Goal: Find specific page/section: Find specific page/section

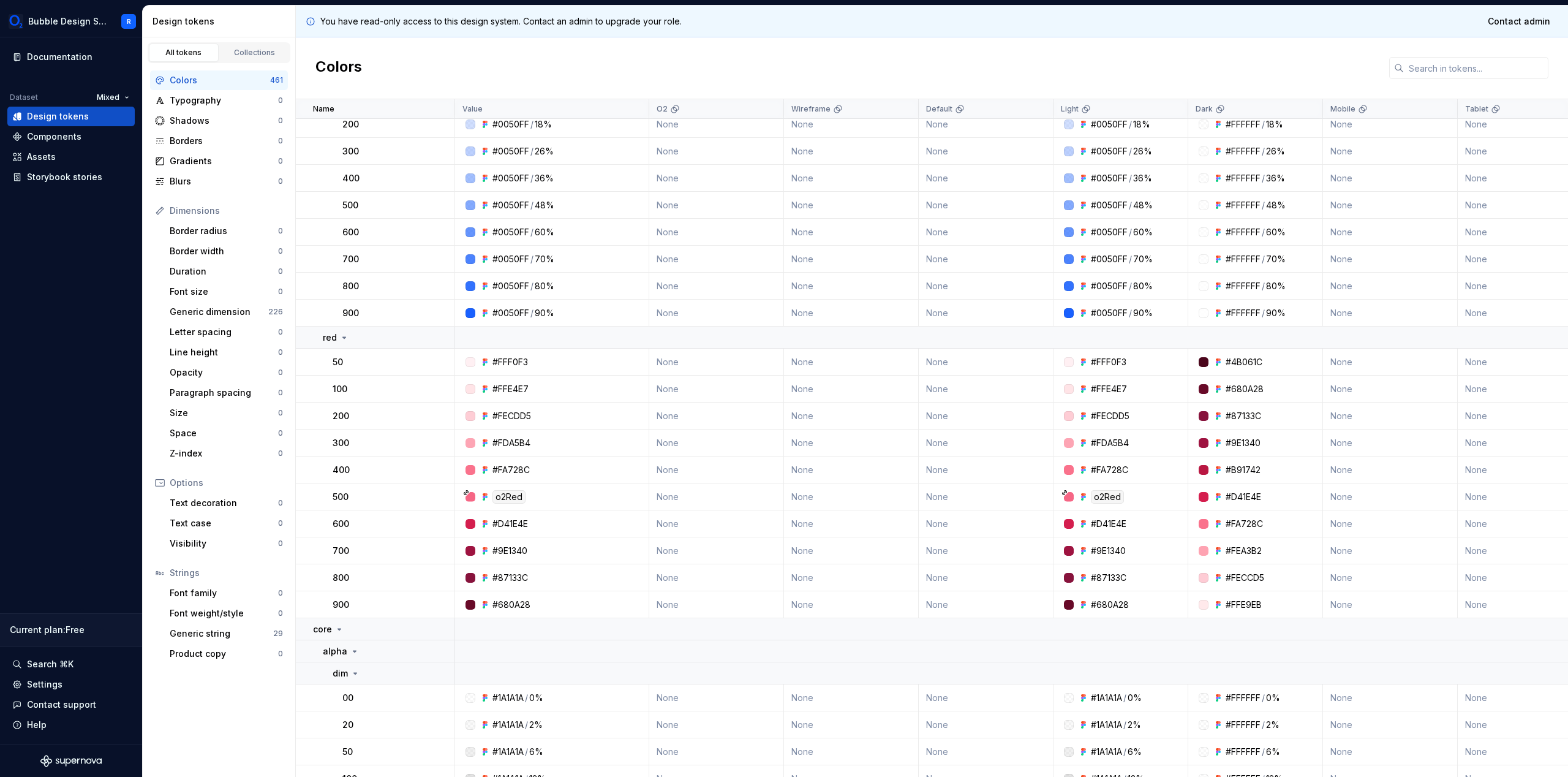
scroll to position [3102, 0]
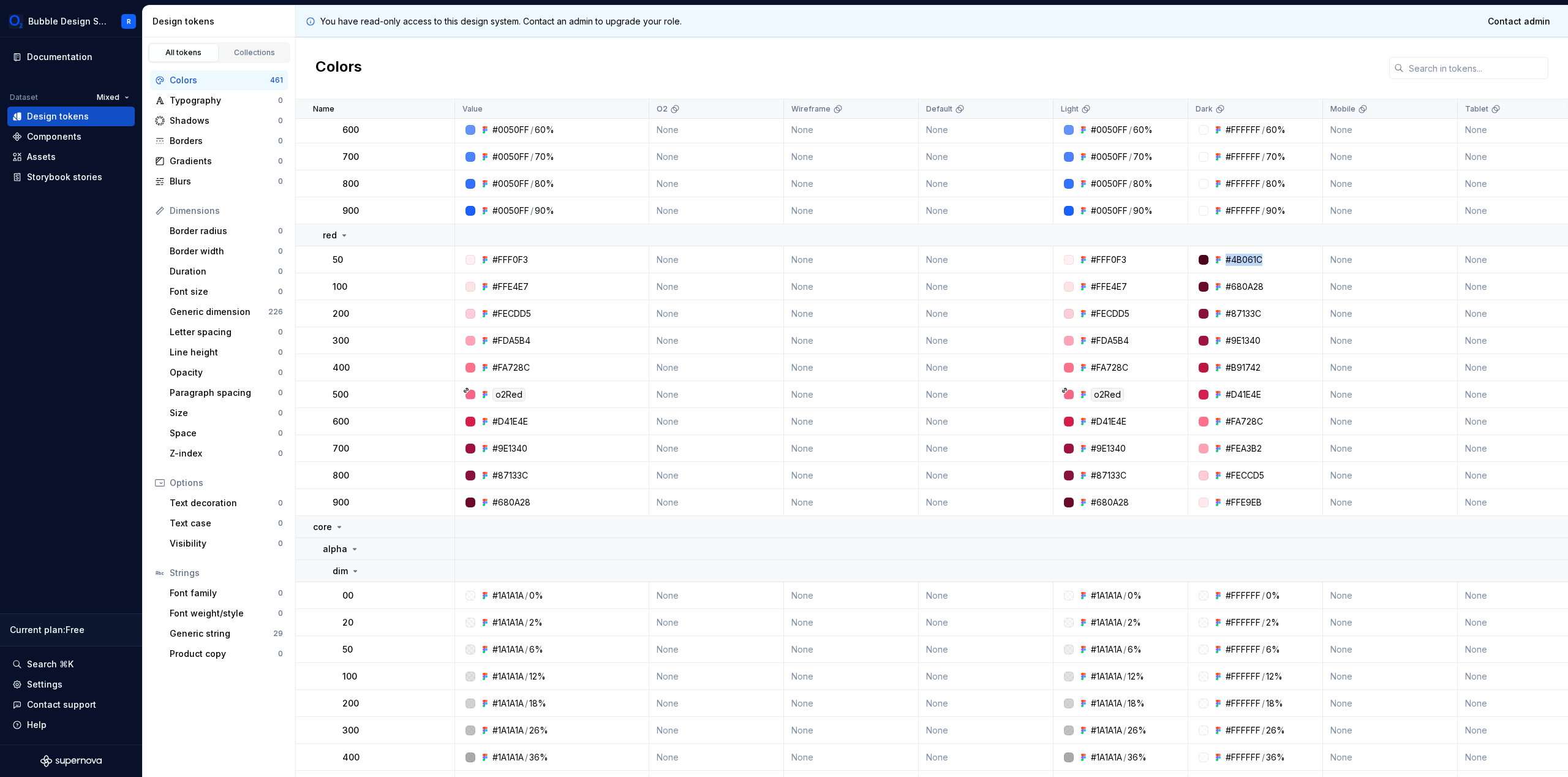
drag, startPoint x: 1266, startPoint y: 259, endPoint x: 1261, endPoint y: 246, distance: 13.9
click at [1261, 246] on td "#4B061C" at bounding box center [1256, 259] width 135 height 27
click at [1281, 247] on td "#4B061C" at bounding box center [1256, 259] width 135 height 27
click at [1275, 258] on div "#4B061C" at bounding box center [1259, 259] width 126 height 12
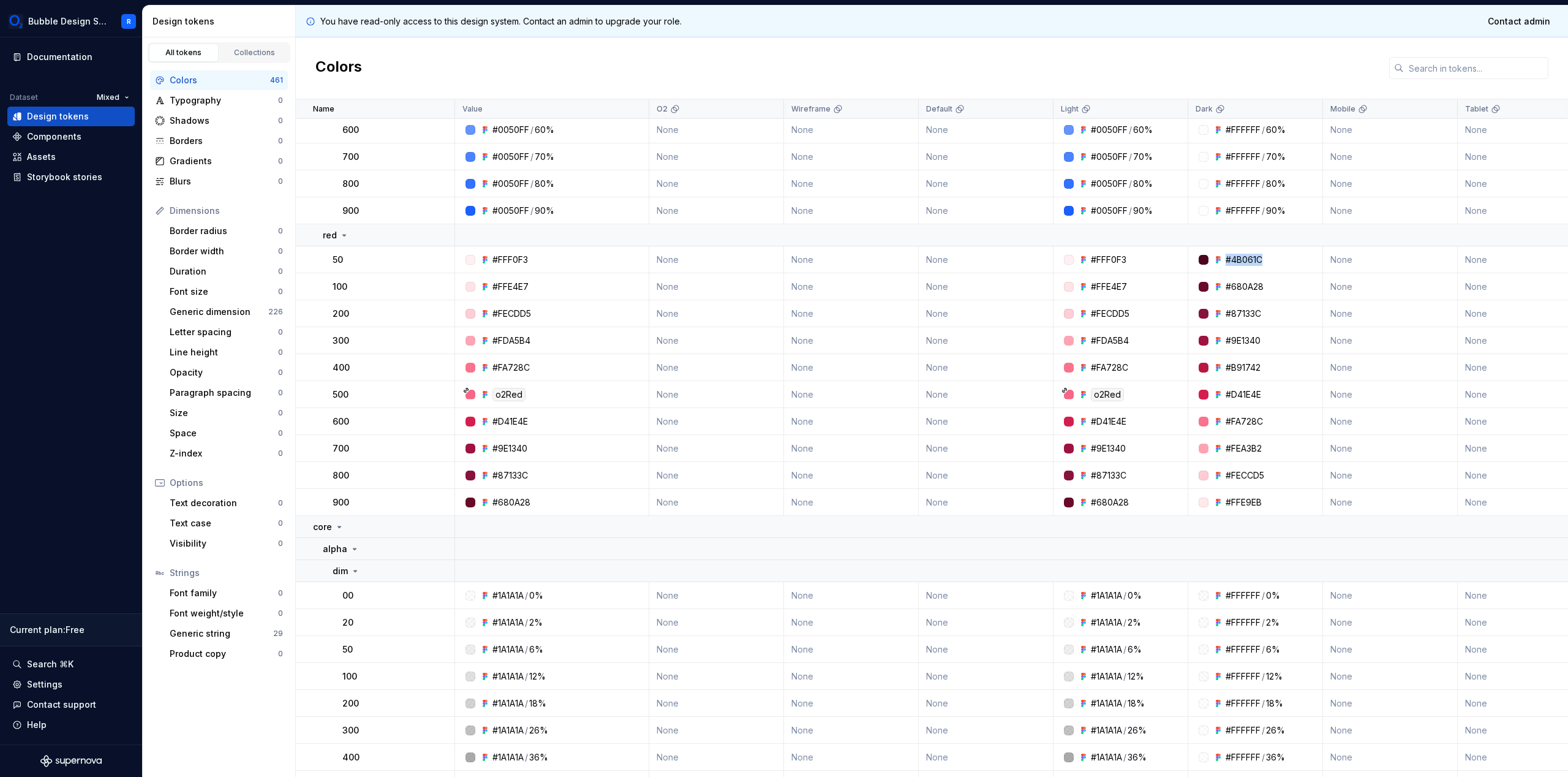
click at [1275, 258] on div "#4B061C" at bounding box center [1259, 259] width 126 height 12
click at [1279, 262] on div "#4B061C" at bounding box center [1259, 259] width 126 height 12
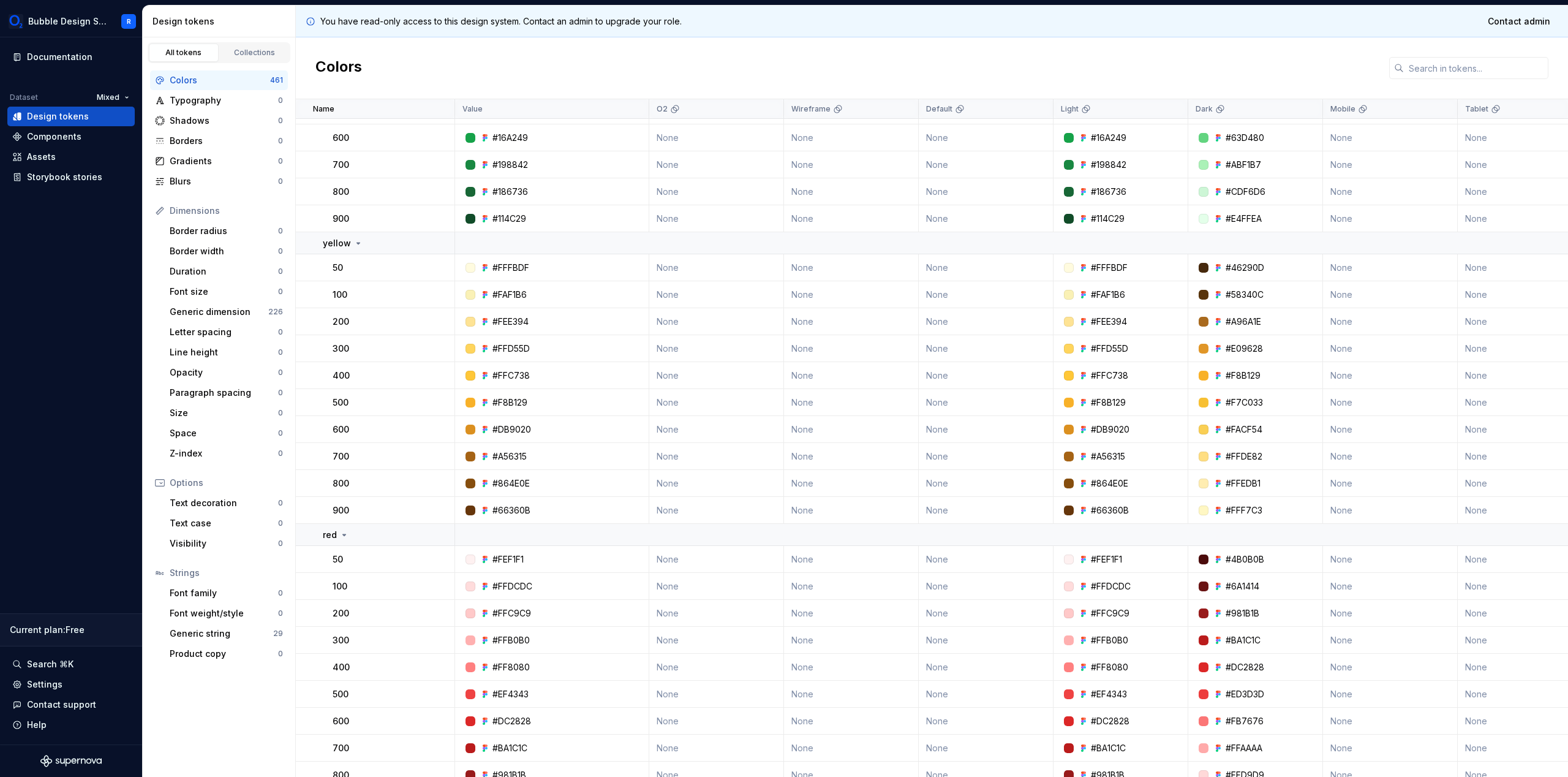
scroll to position [5566, 0]
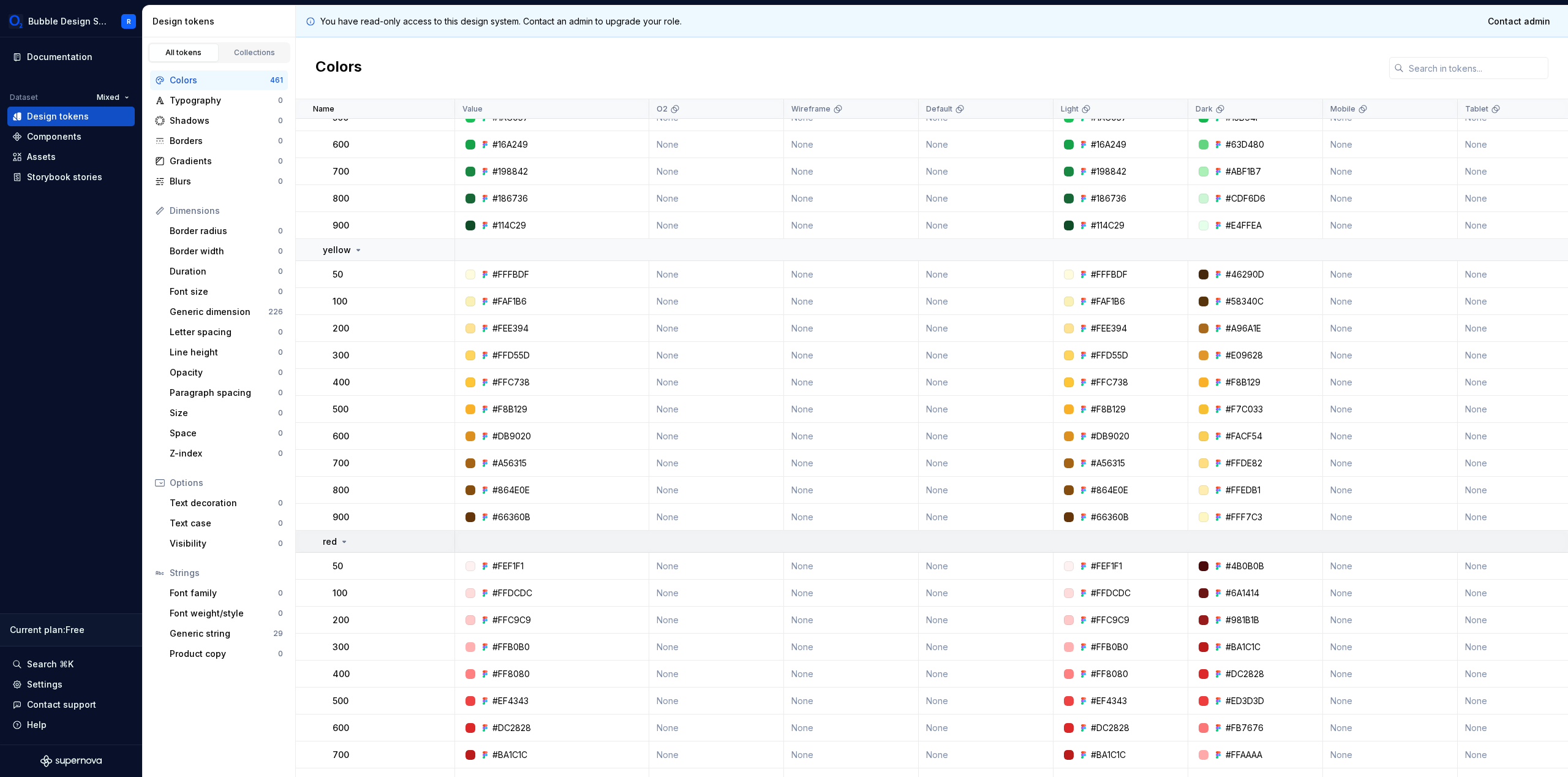
click at [341, 541] on icon at bounding box center [344, 541] width 10 height 10
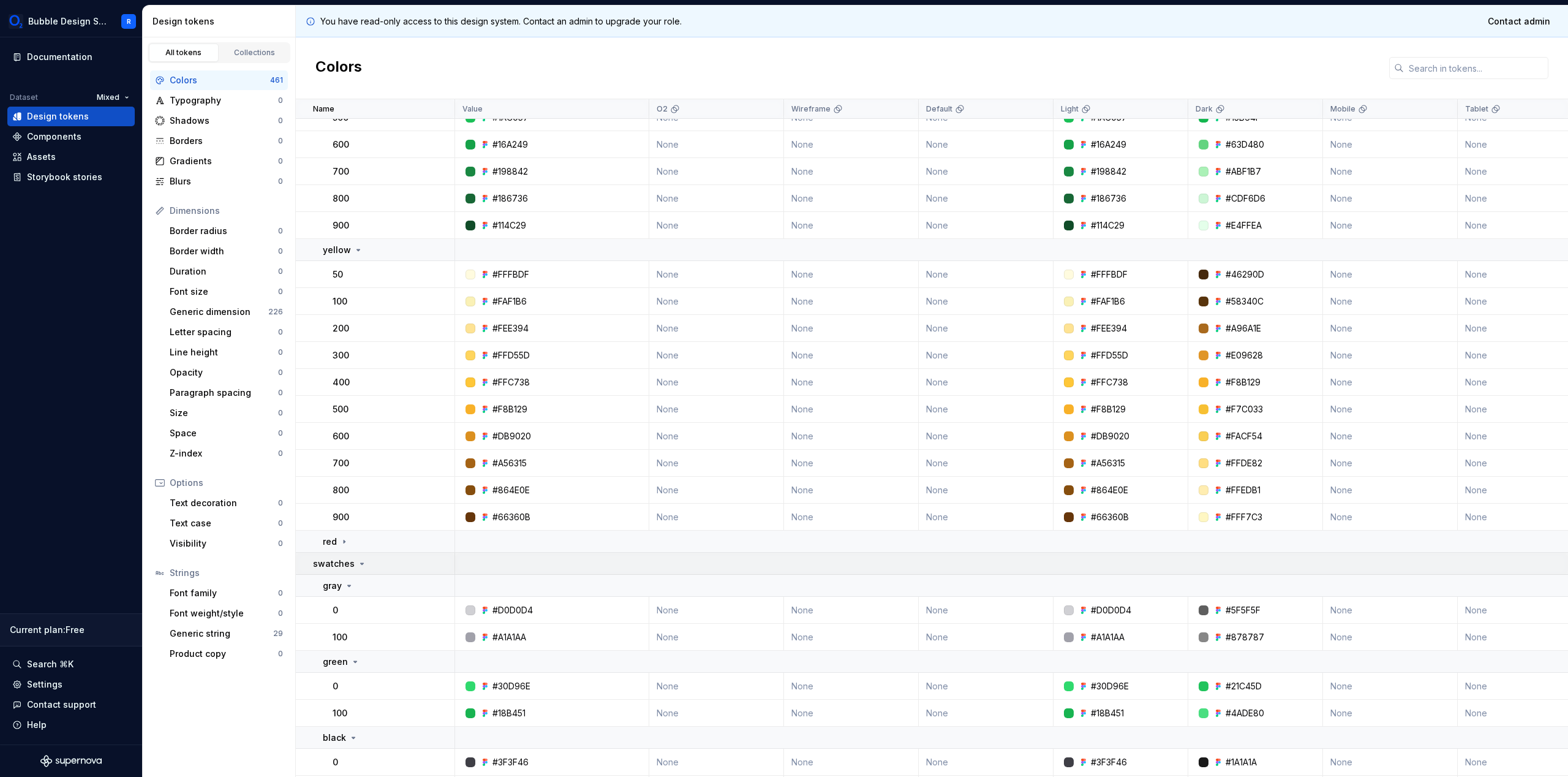
click at [351, 560] on p "swatches" at bounding box center [333, 563] width 42 height 12
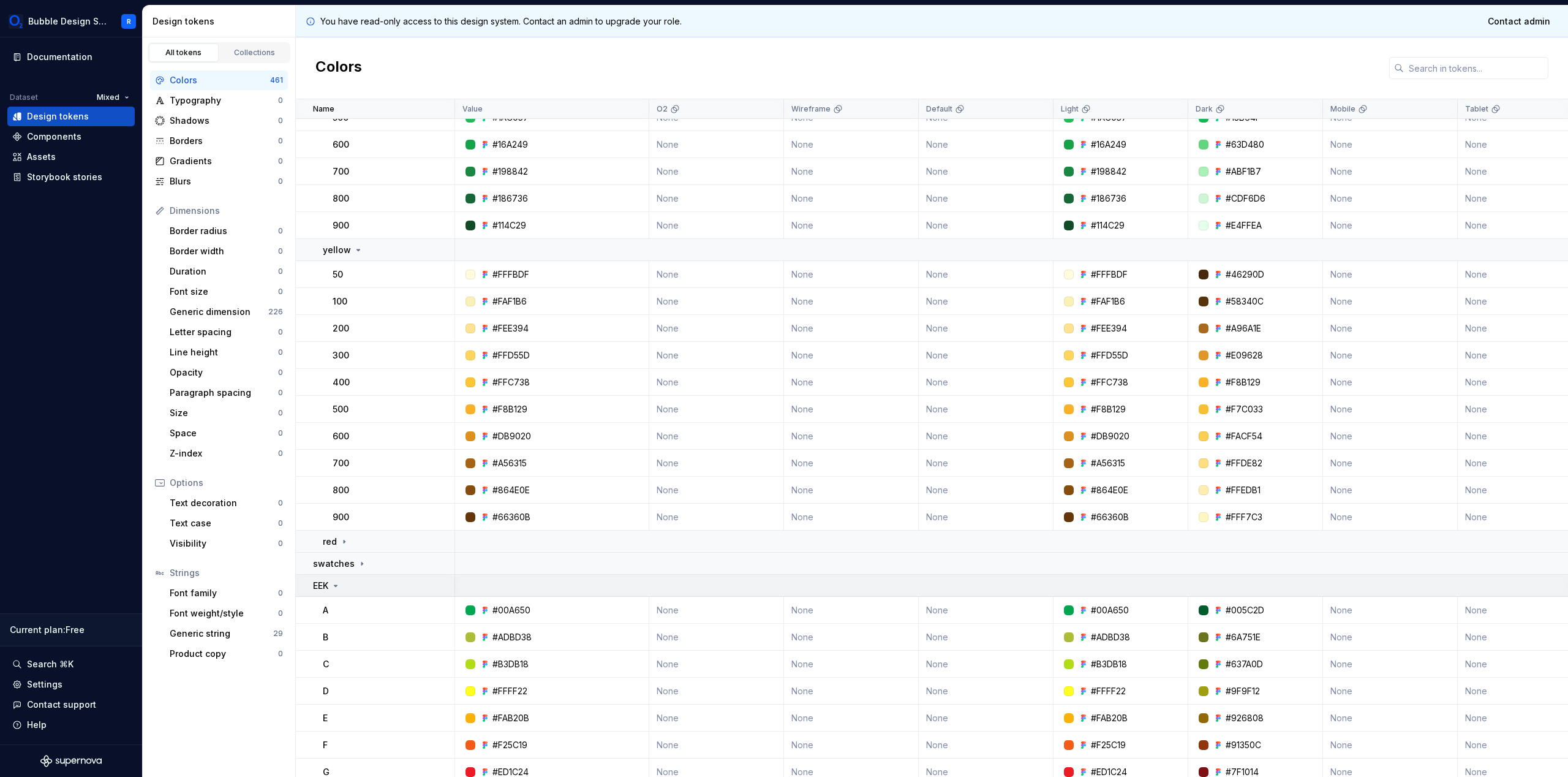
click at [343, 588] on div "EEK" at bounding box center [383, 585] width 141 height 12
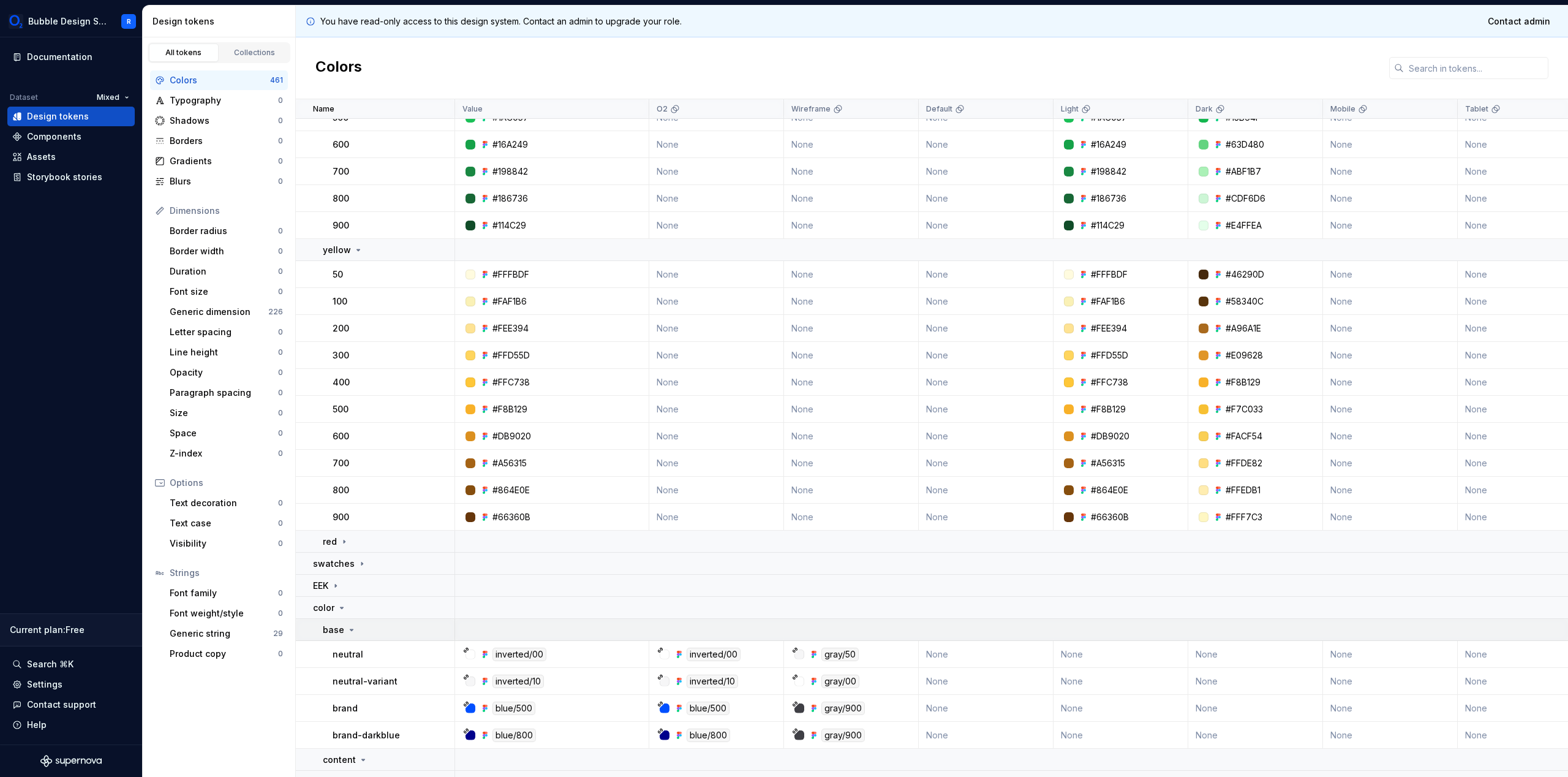
click at [343, 618] on td "base" at bounding box center [376, 629] width 160 height 22
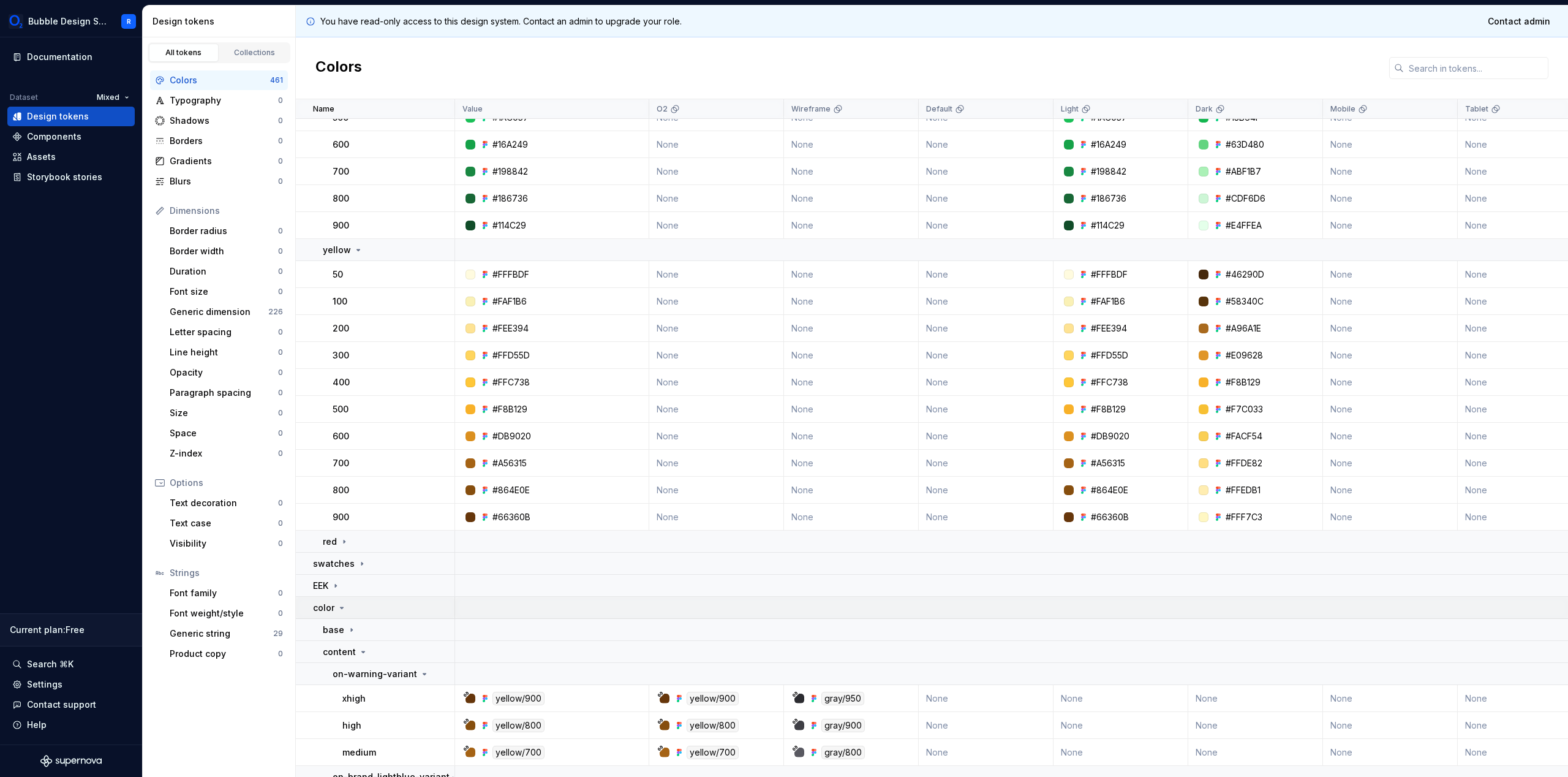
click at [341, 614] on td "color" at bounding box center [376, 607] width 160 height 22
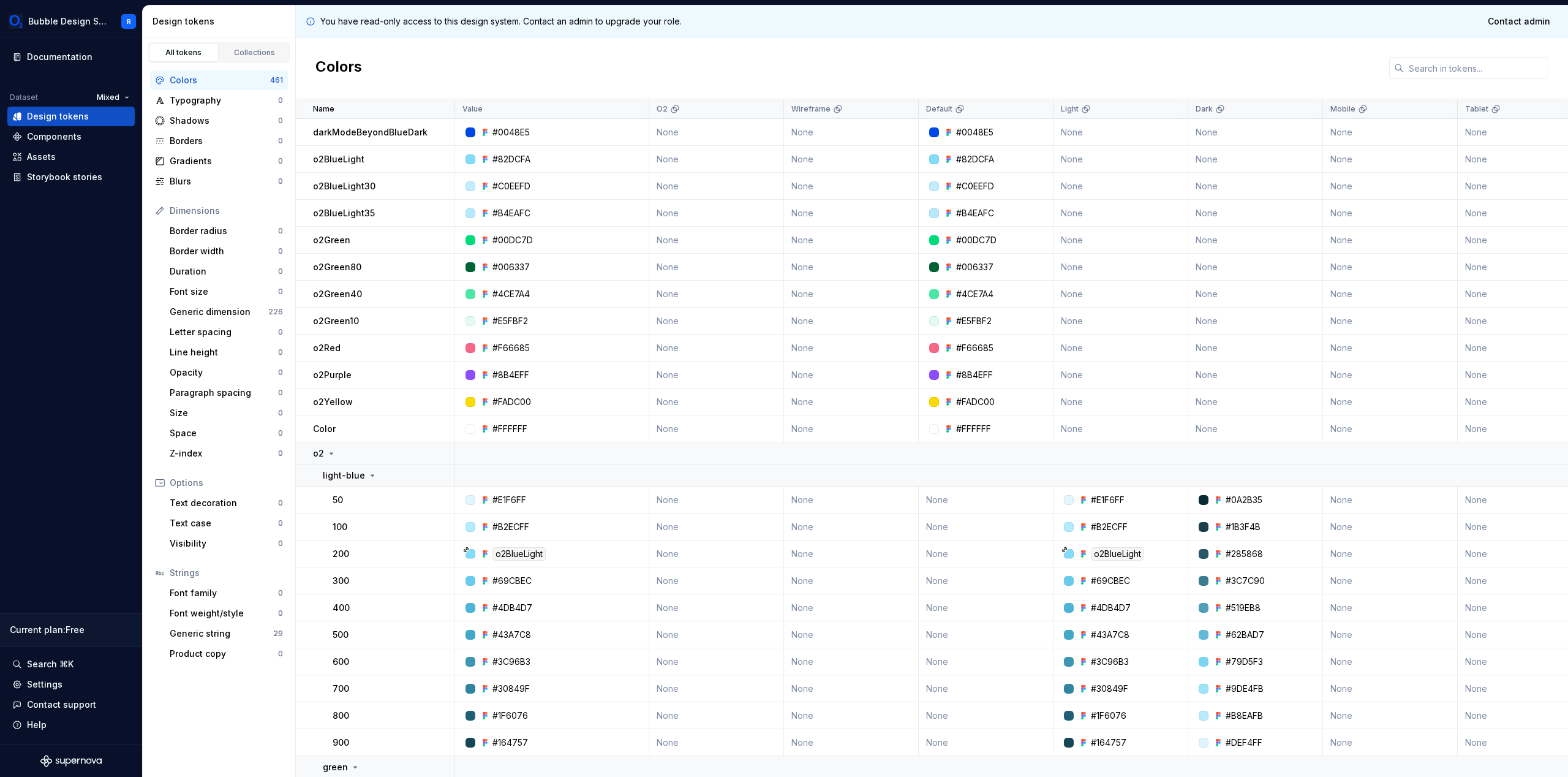
scroll to position [382, 0]
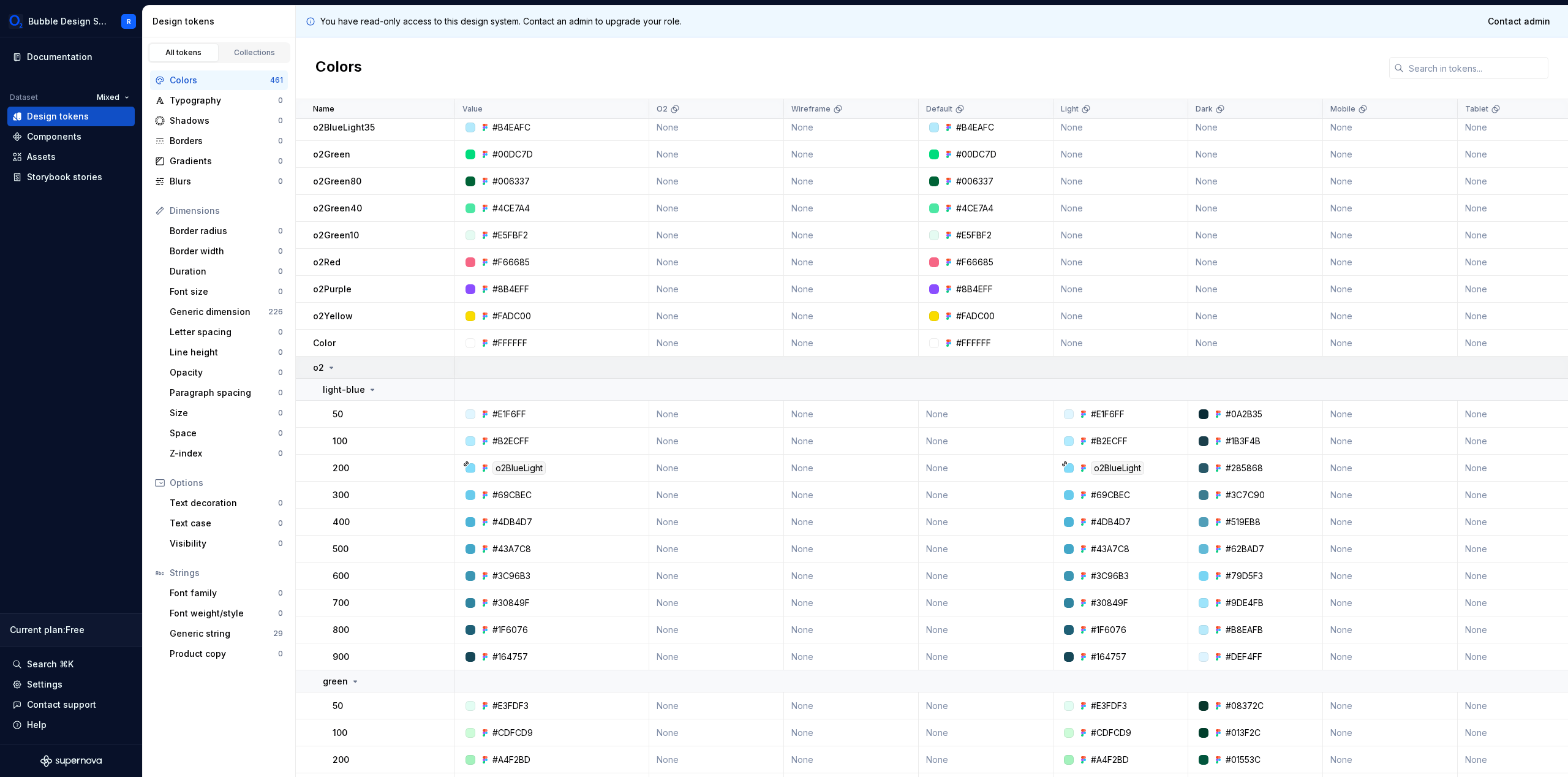
click at [331, 365] on icon at bounding box center [331, 367] width 10 height 10
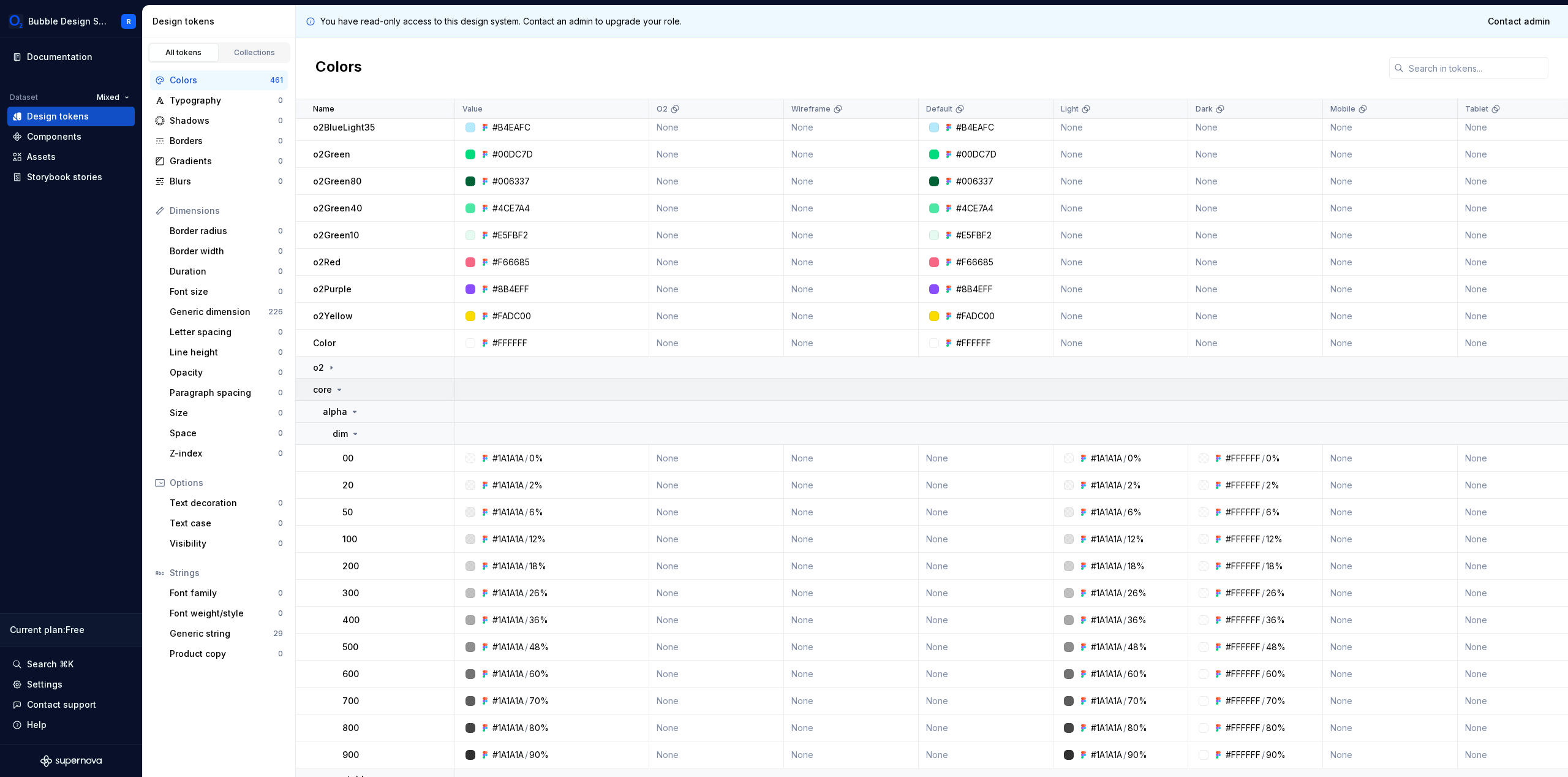
click at [337, 386] on icon at bounding box center [339, 389] width 10 height 10
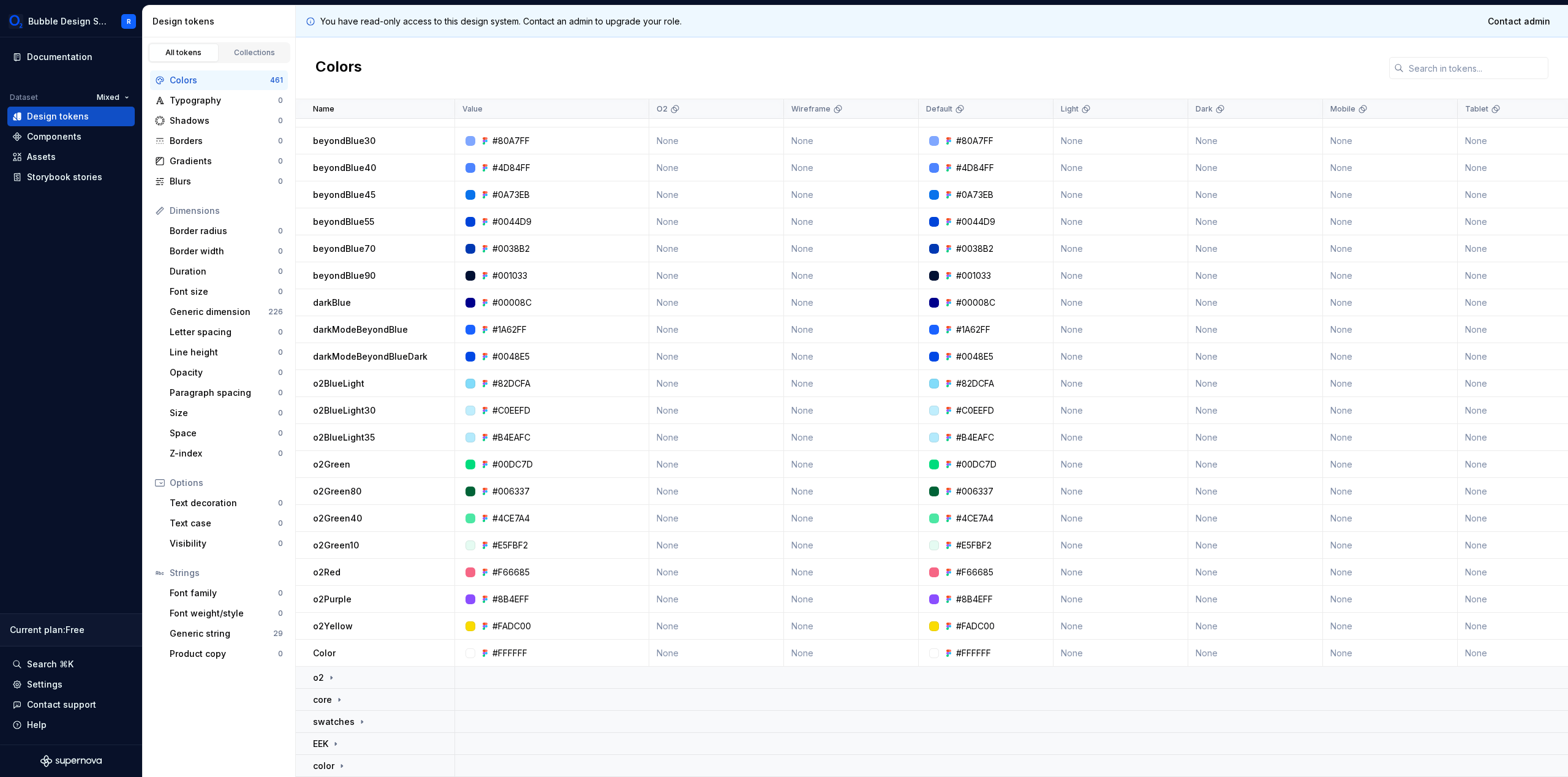
scroll to position [78, 0]
click at [385, 700] on td "core" at bounding box center [376, 699] width 160 height 22
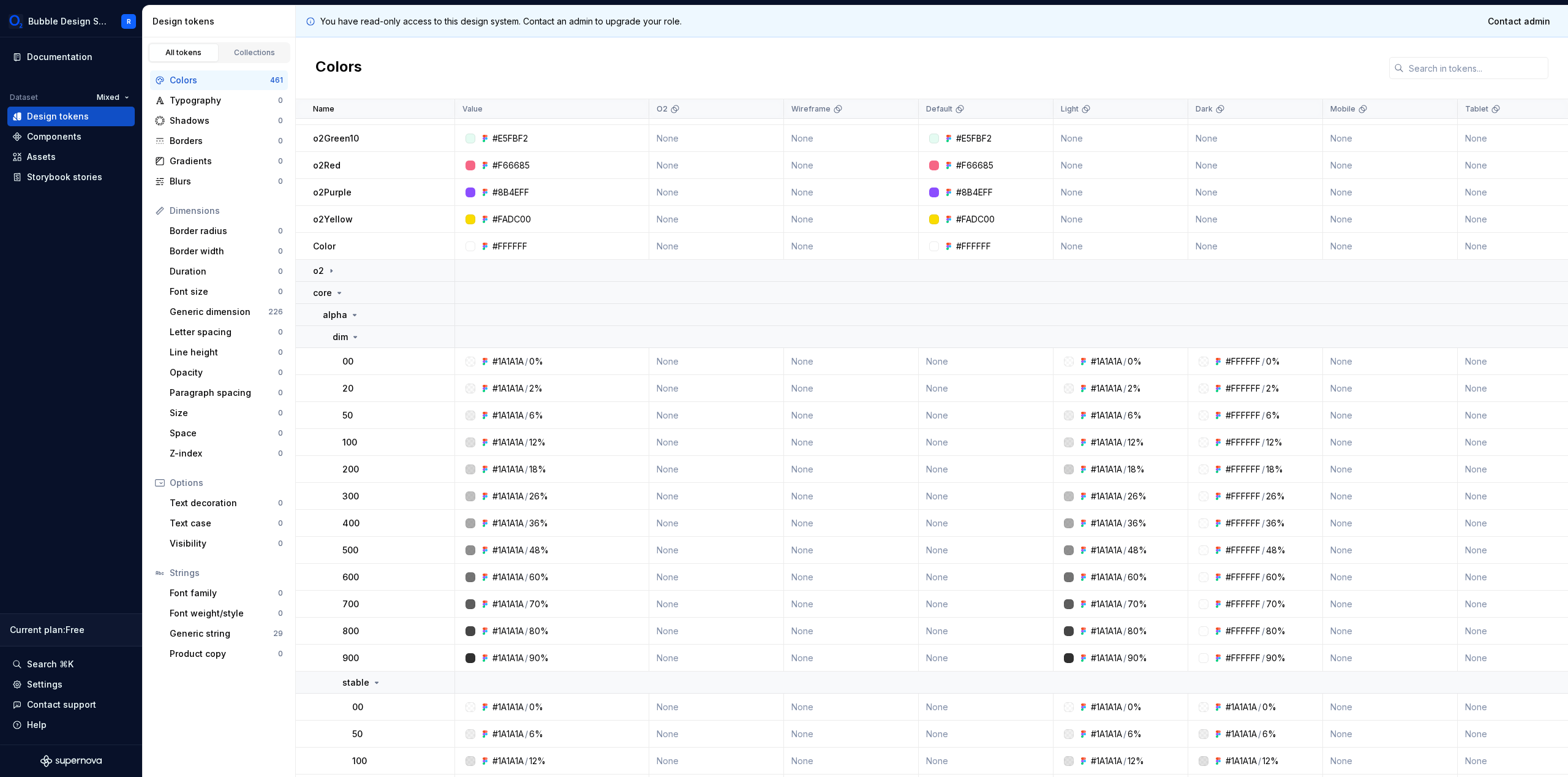
scroll to position [598, 0]
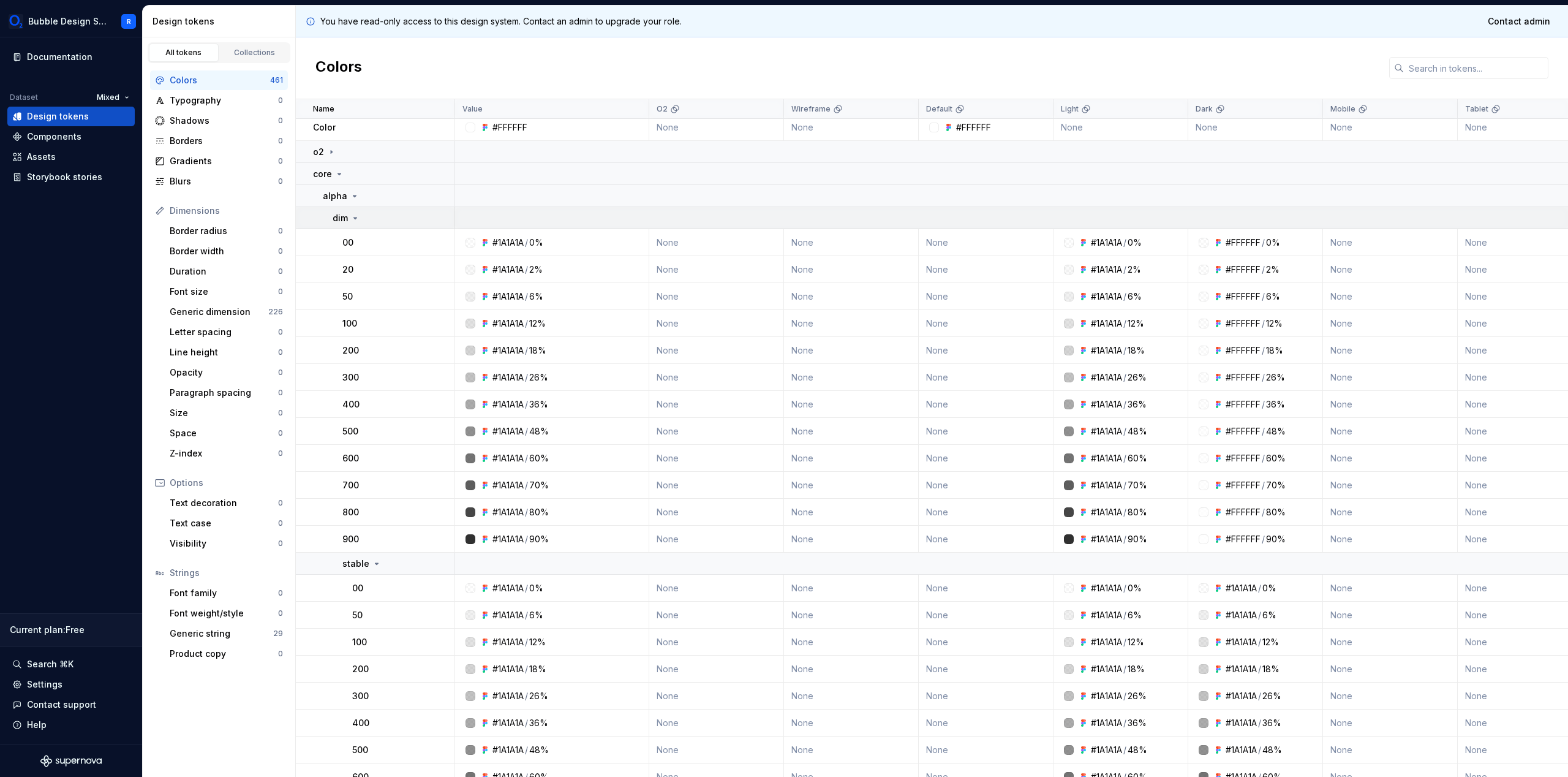
click at [351, 214] on icon at bounding box center [355, 218] width 10 height 10
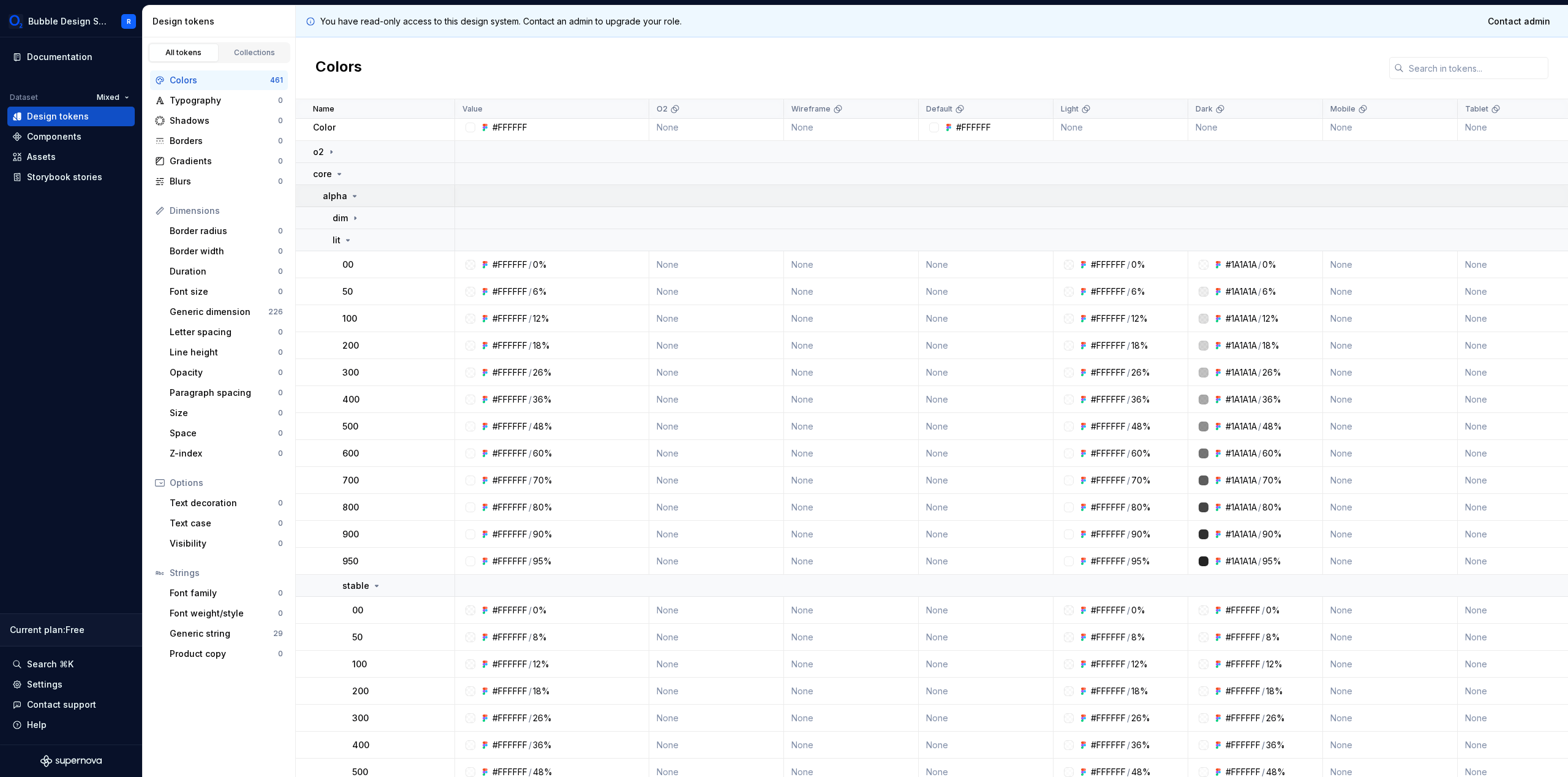
click at [358, 197] on div "alpha" at bounding box center [389, 196] width 131 height 12
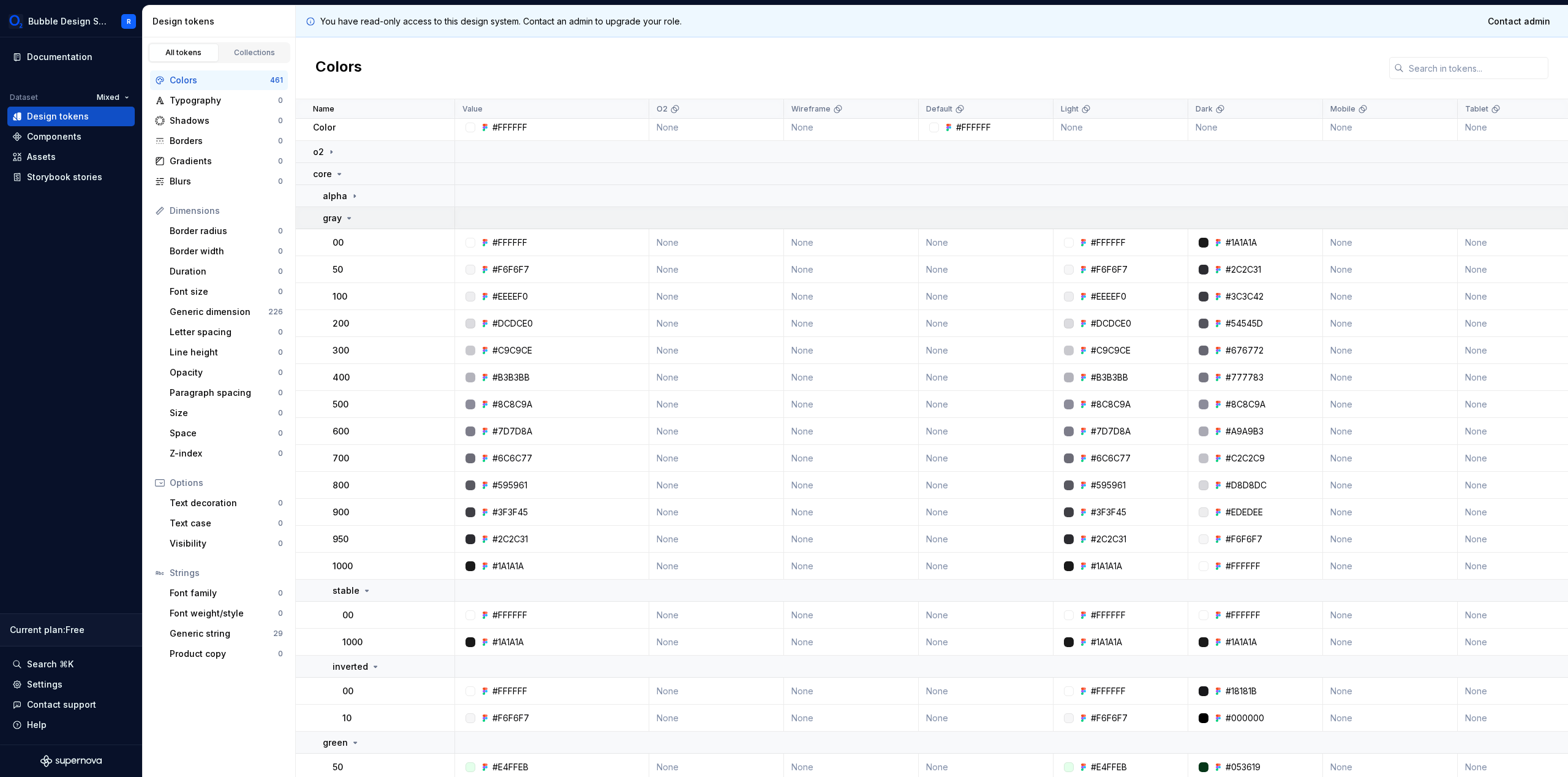
click at [347, 218] on icon at bounding box center [349, 218] width 10 height 10
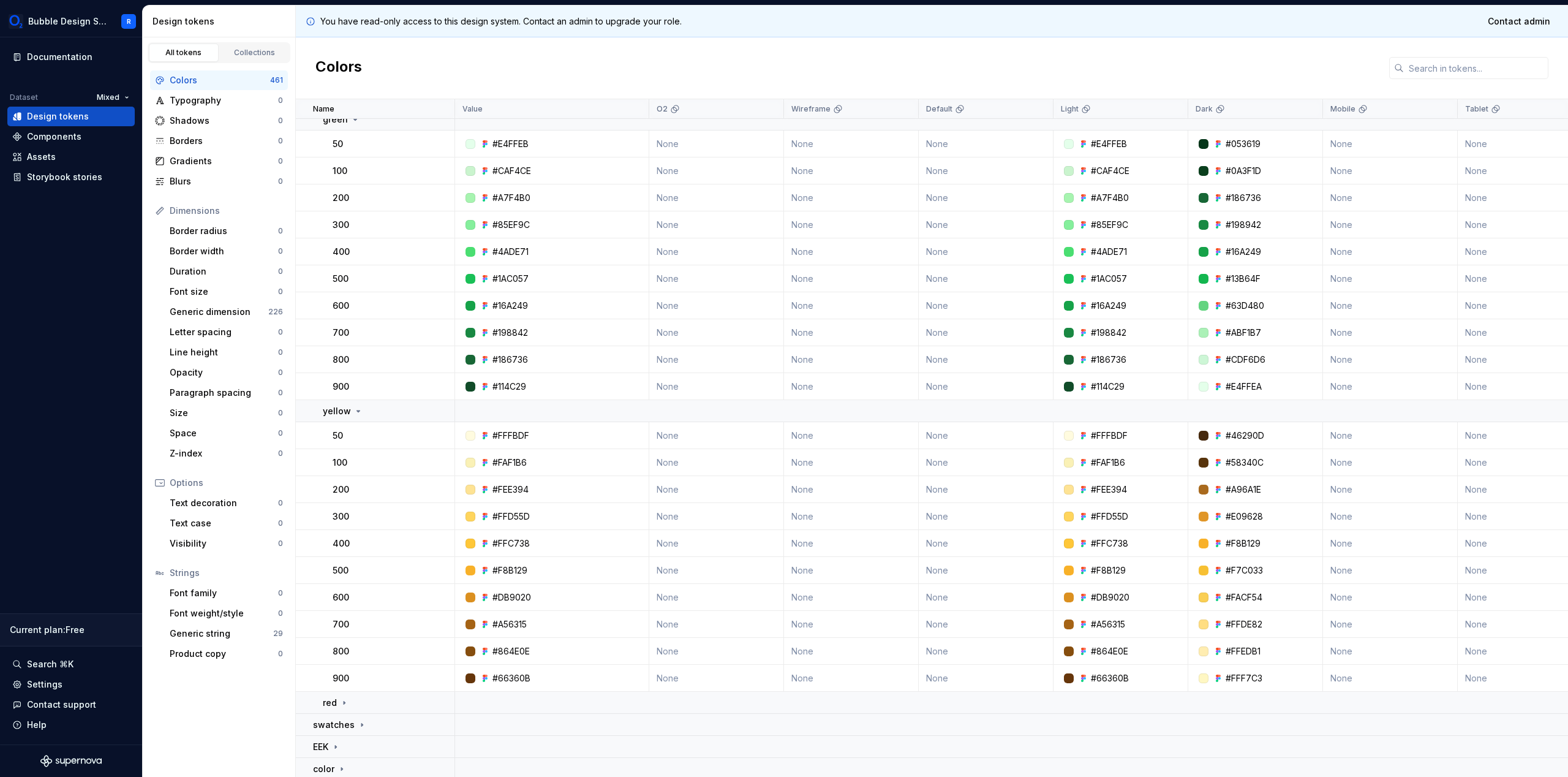
scroll to position [727, 0]
click at [365, 693] on div "red" at bounding box center [389, 699] width 131 height 12
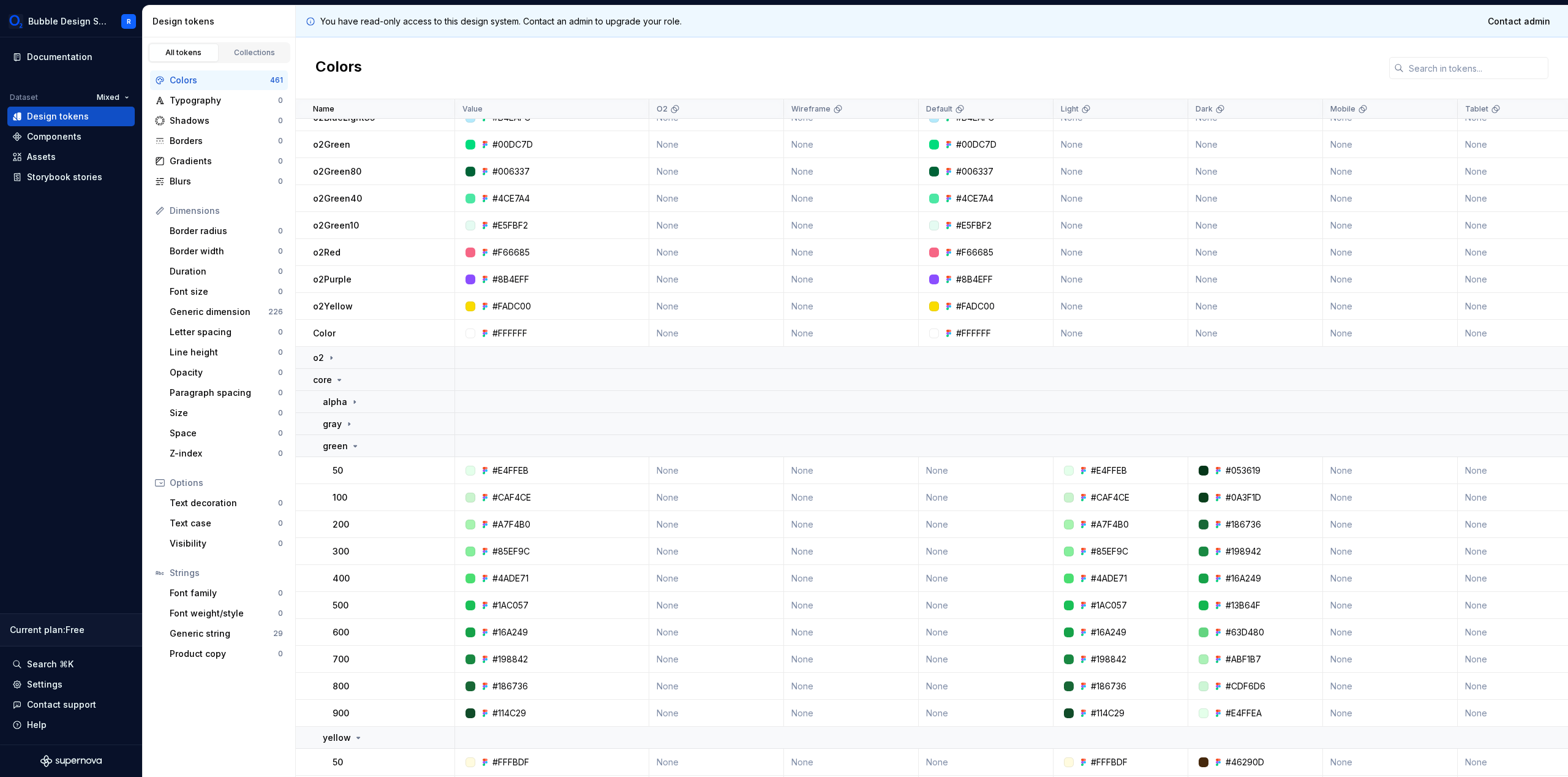
scroll to position [365, 0]
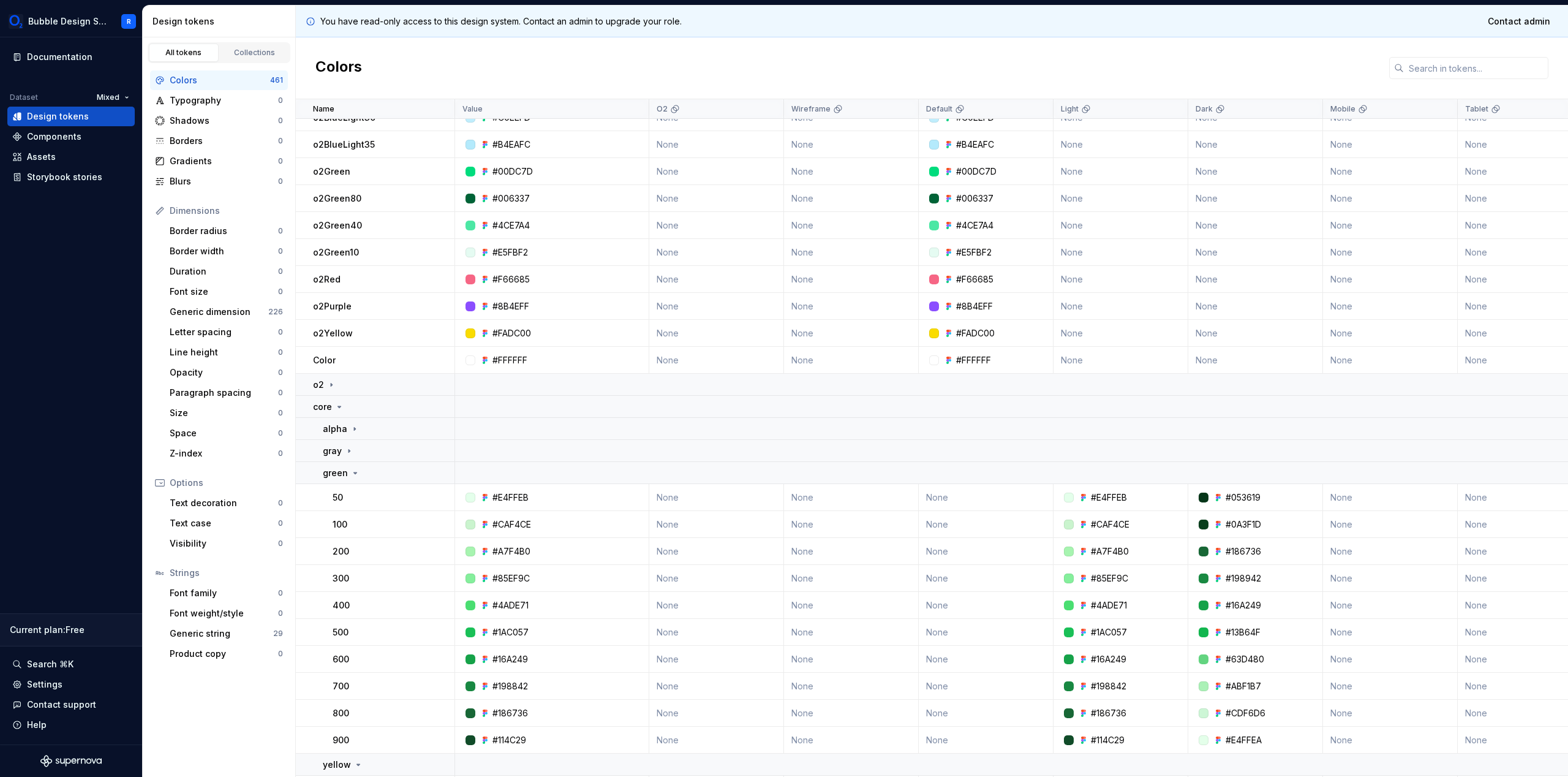
click at [350, 484] on td "50" at bounding box center [376, 496] width 160 height 27
click at [352, 480] on td "green" at bounding box center [376, 472] width 160 height 22
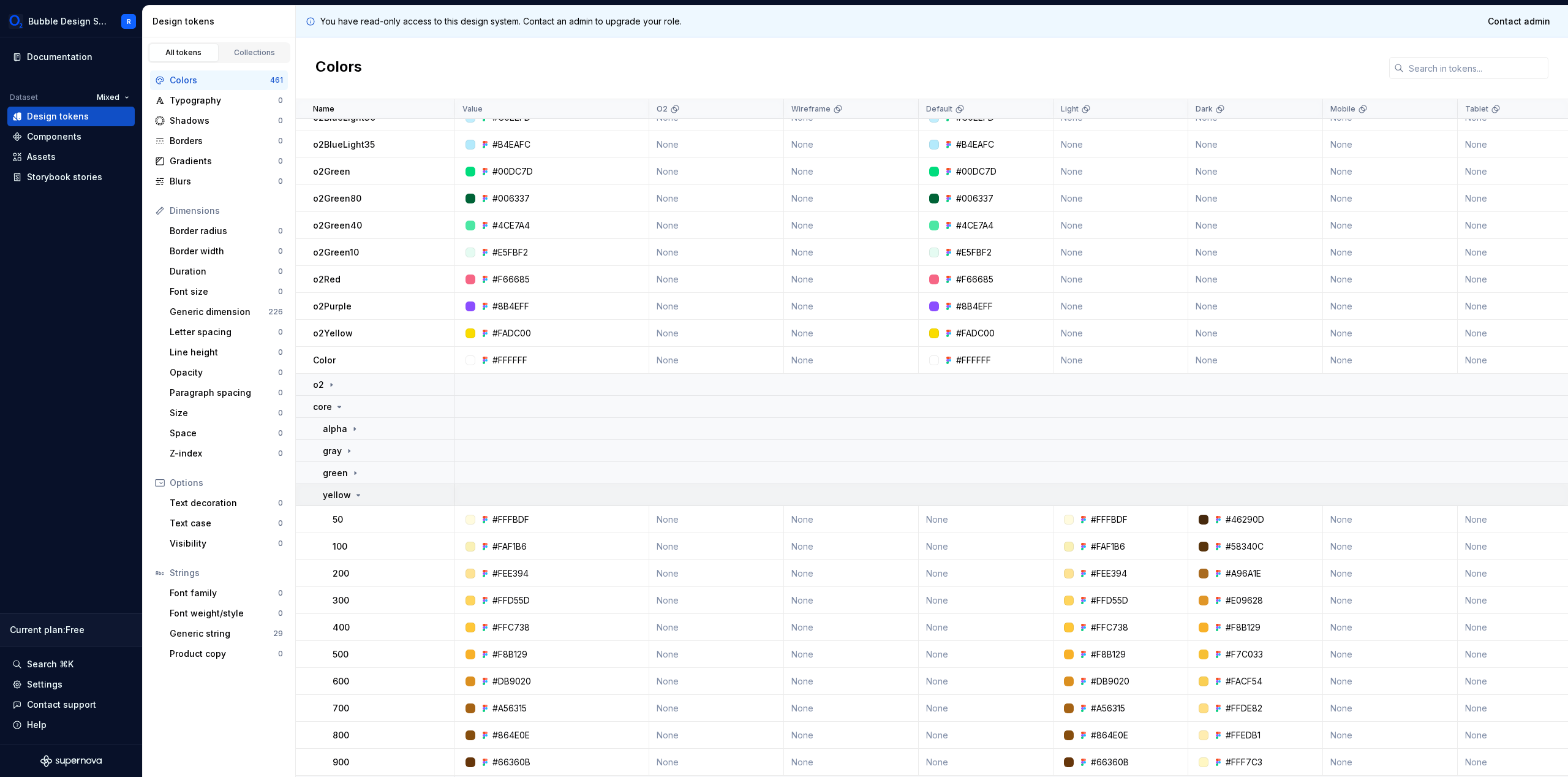
click at [351, 494] on div "yellow" at bounding box center [343, 495] width 41 height 12
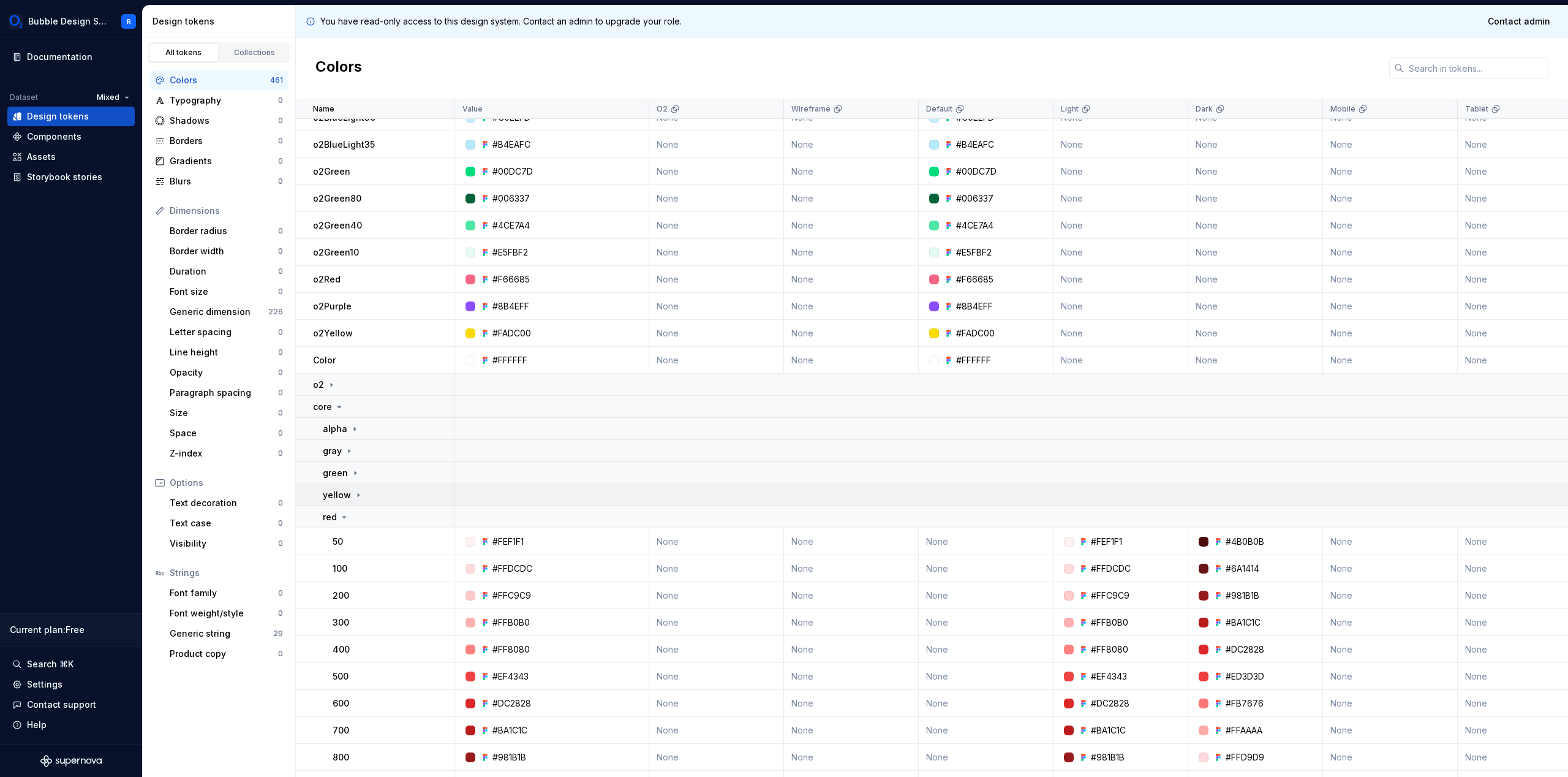
click at [347, 487] on td "yellow" at bounding box center [376, 495] width 160 height 22
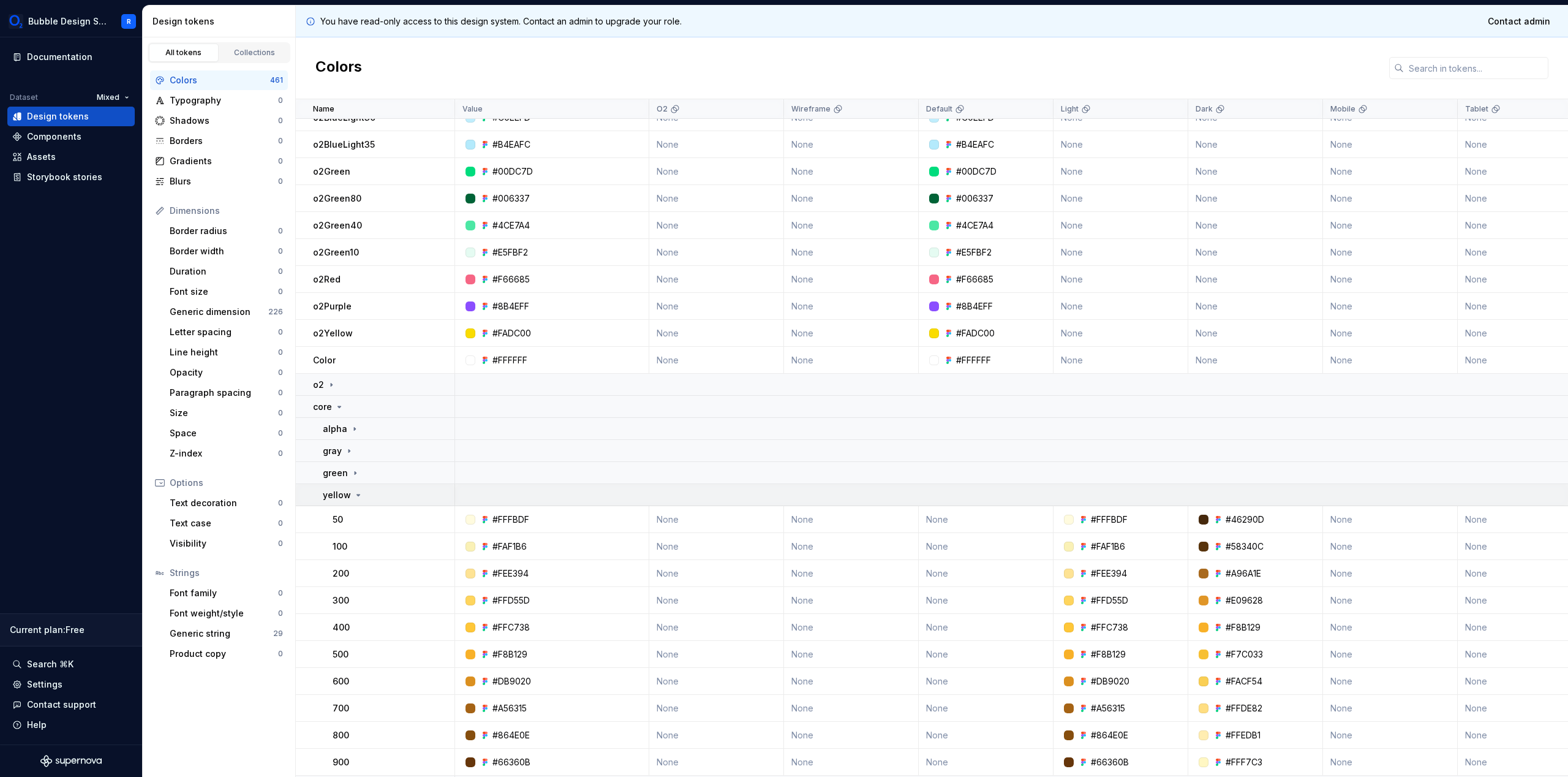
click at [349, 490] on p "yellow" at bounding box center [337, 495] width 29 height 12
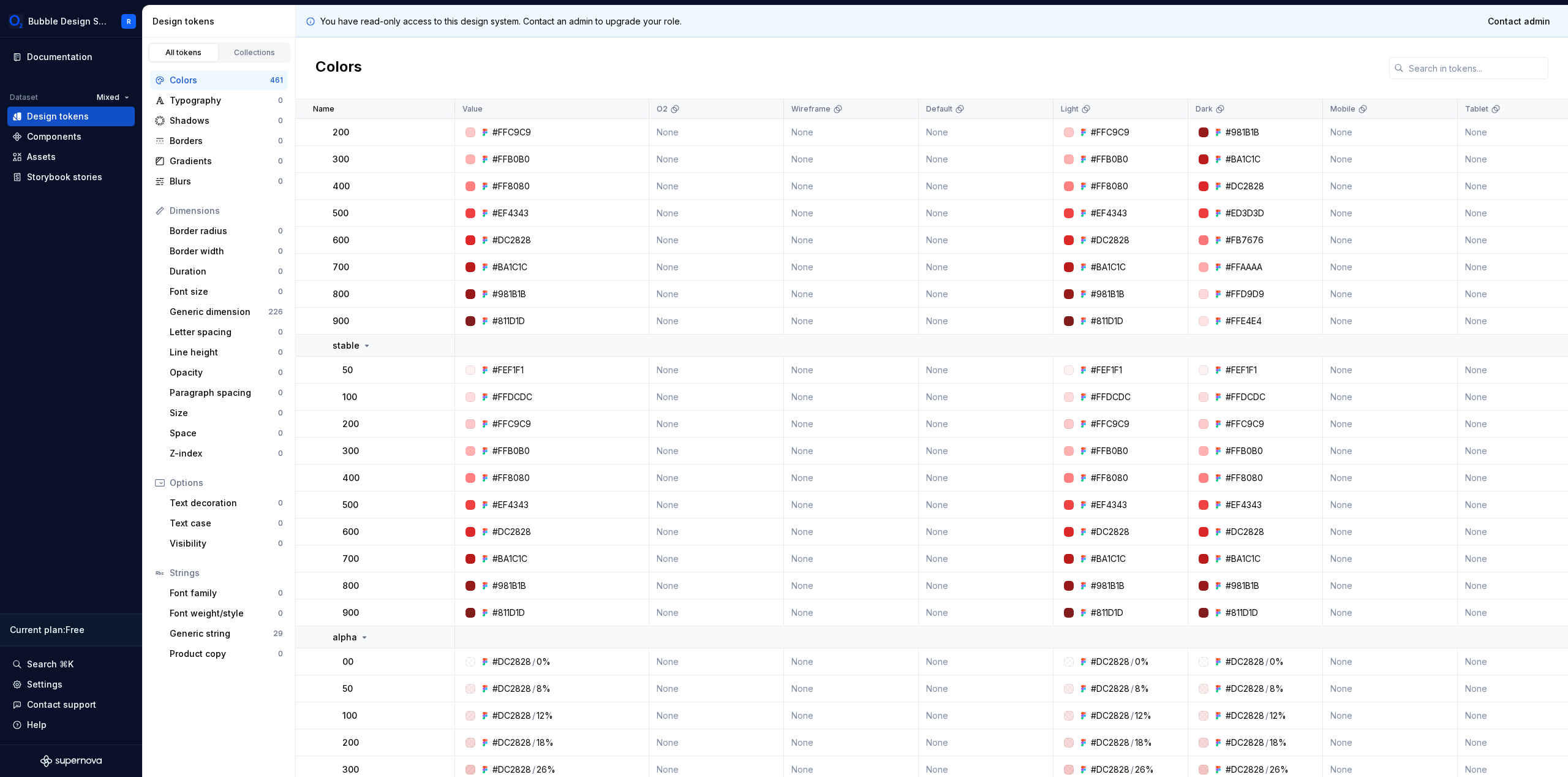
scroll to position [831, 0]
click at [360, 350] on td "stable" at bounding box center [376, 343] width 160 height 22
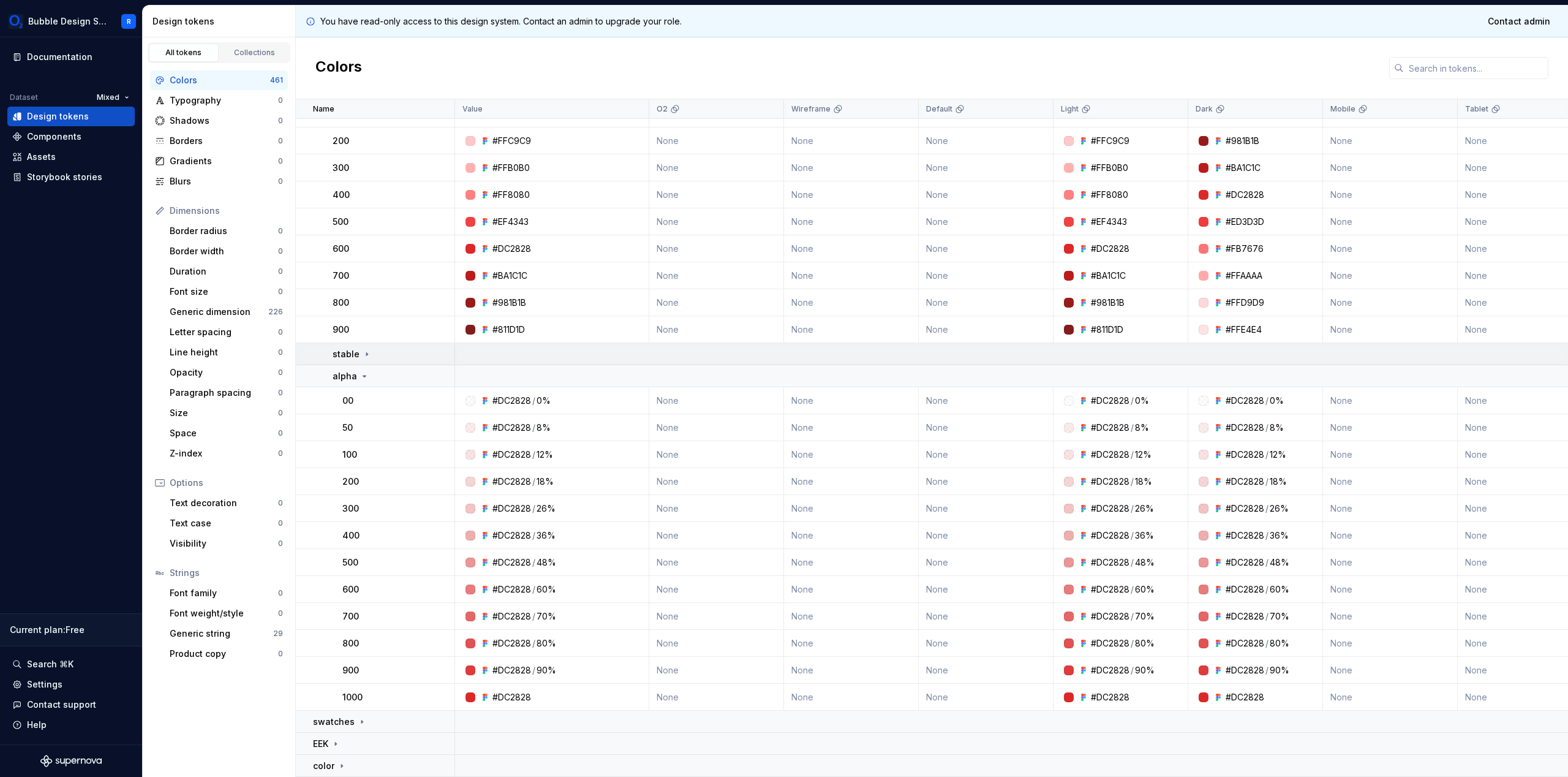
click at [362, 350] on icon at bounding box center [366, 353] width 10 height 10
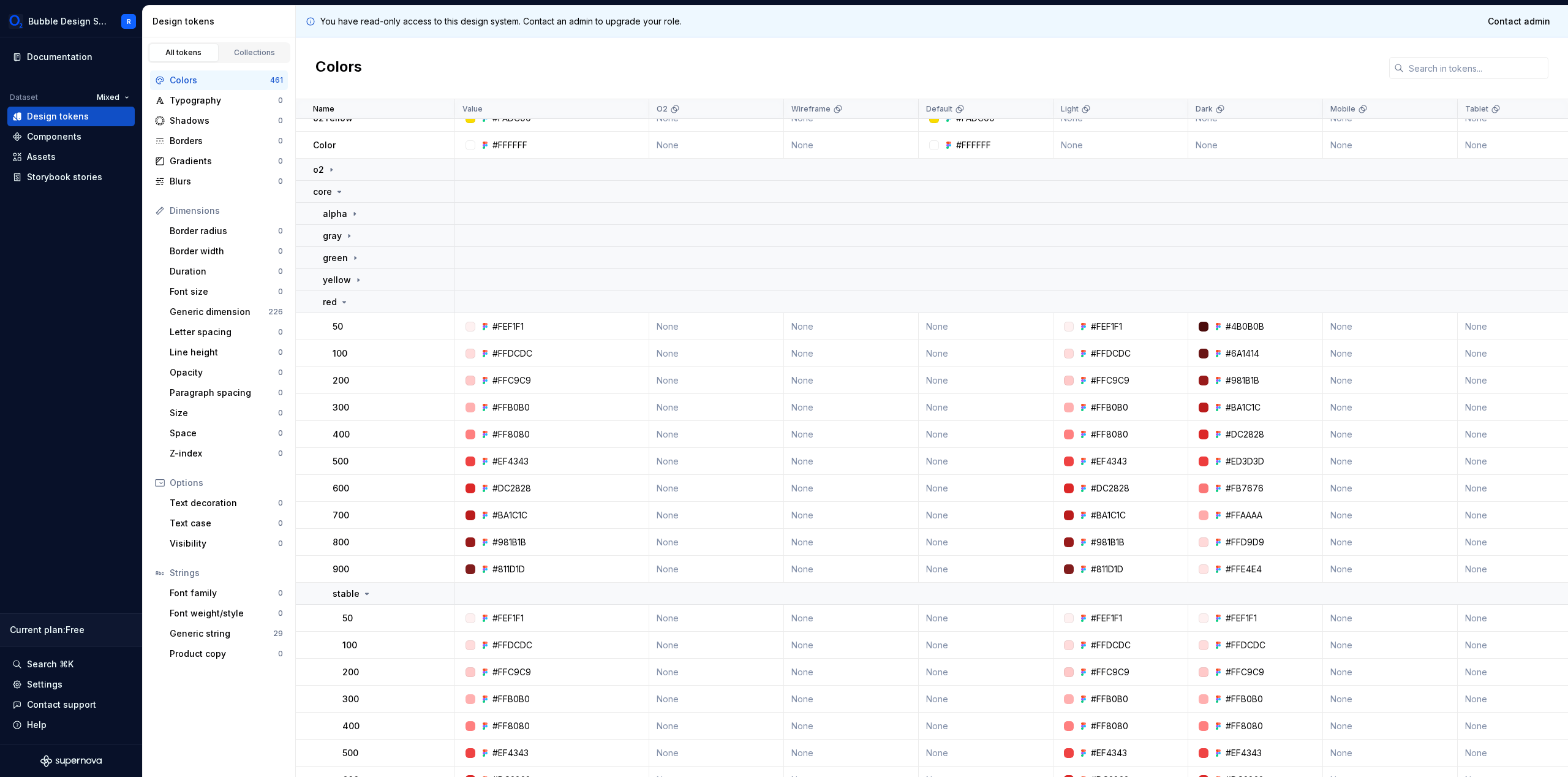
scroll to position [493, 0]
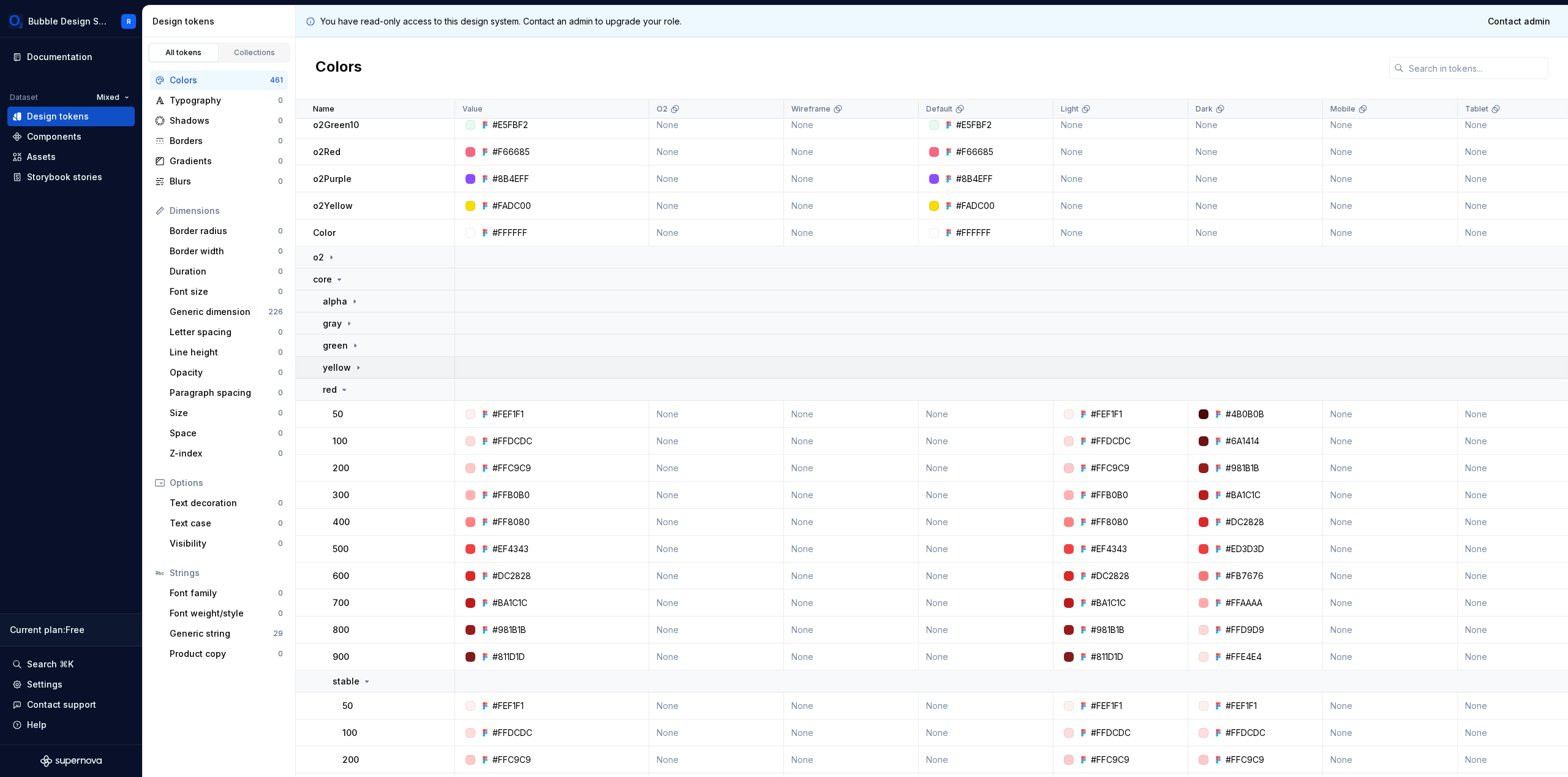
click at [365, 369] on div "yellow" at bounding box center [389, 367] width 131 height 12
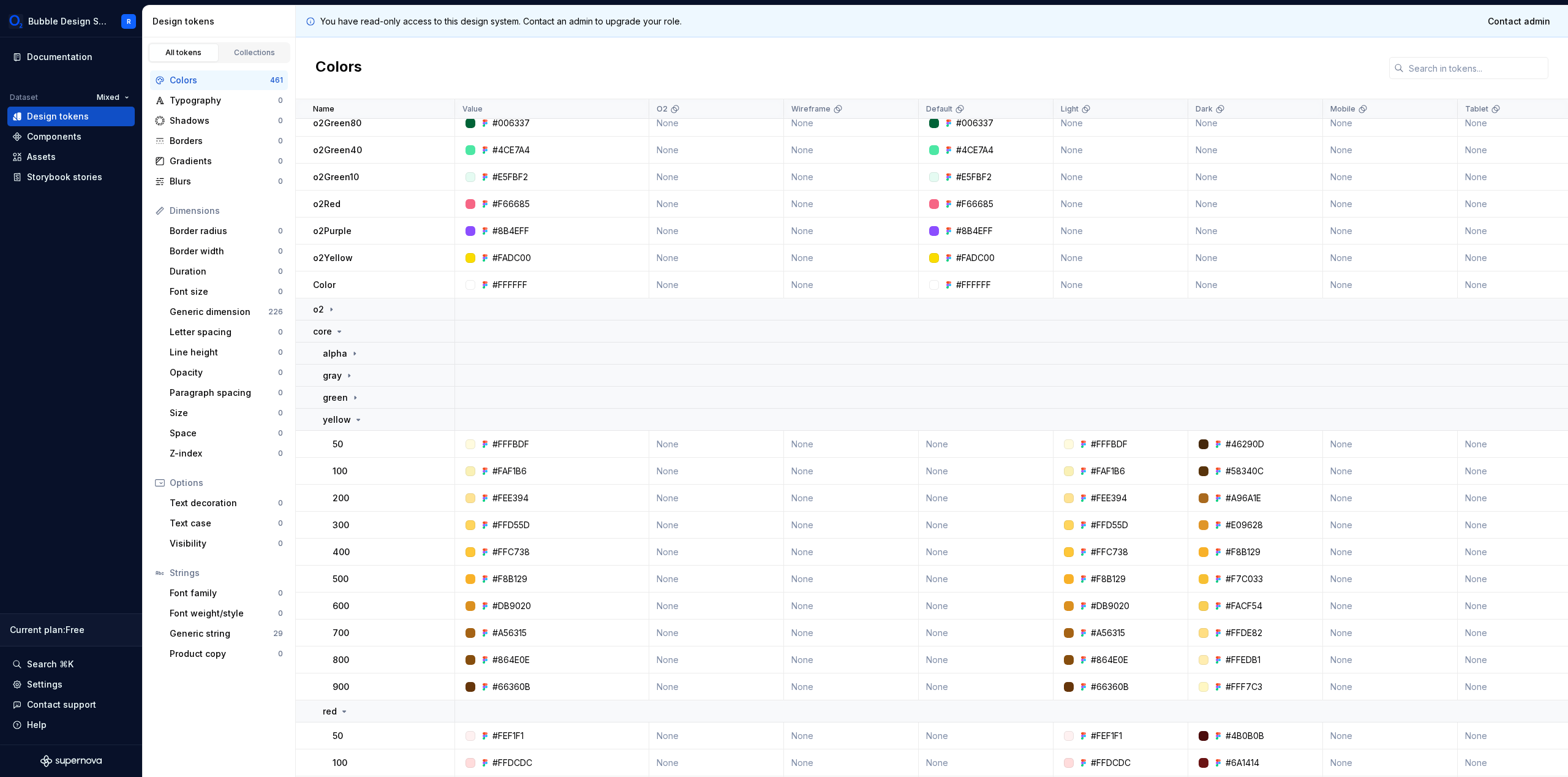
scroll to position [490, 0]
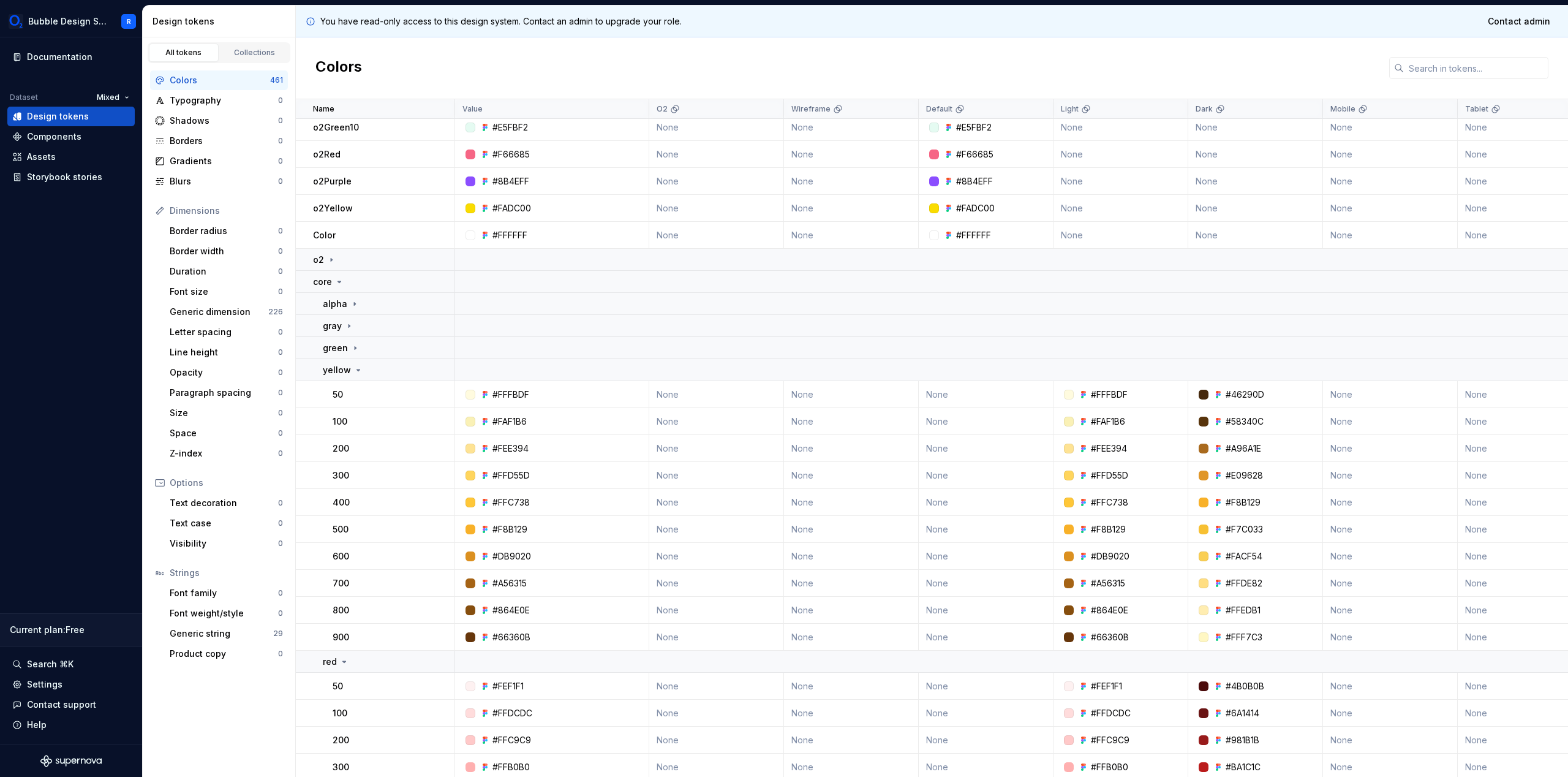
click at [343, 383] on td "50" at bounding box center [376, 394] width 160 height 27
click at [345, 377] on td "yellow" at bounding box center [376, 370] width 160 height 22
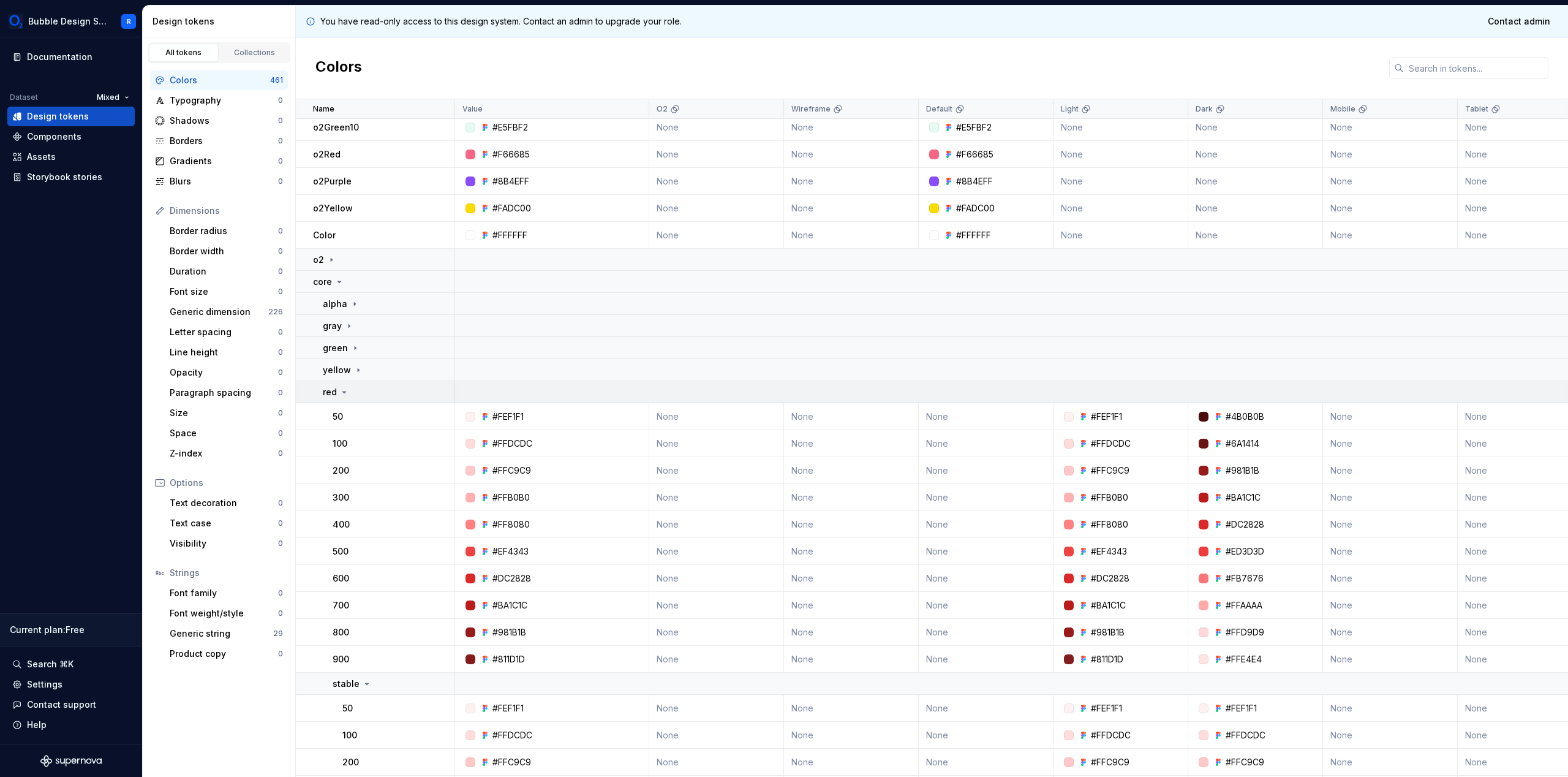
click at [342, 392] on icon at bounding box center [344, 391] width 10 height 10
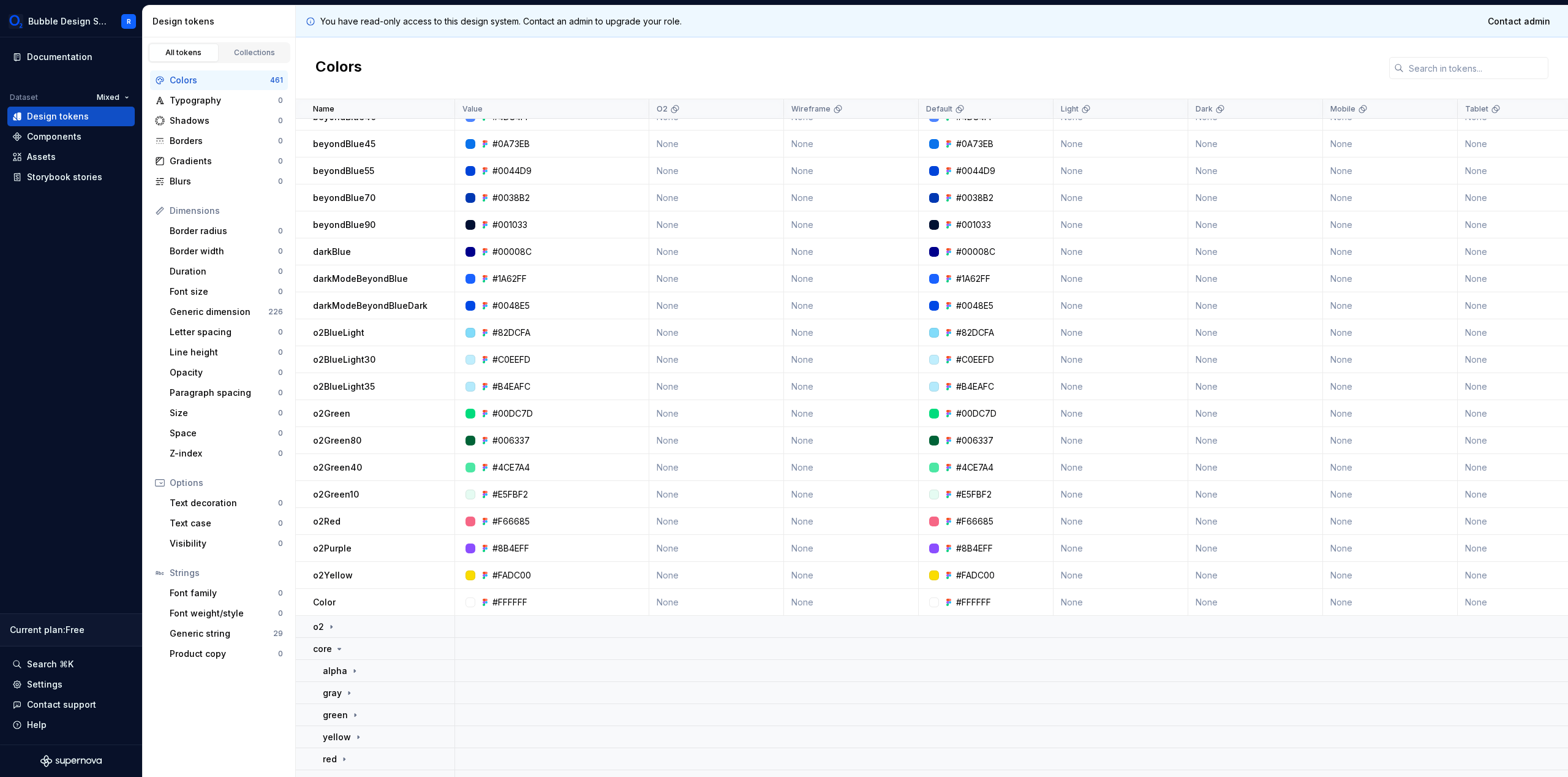
scroll to position [188, 0]
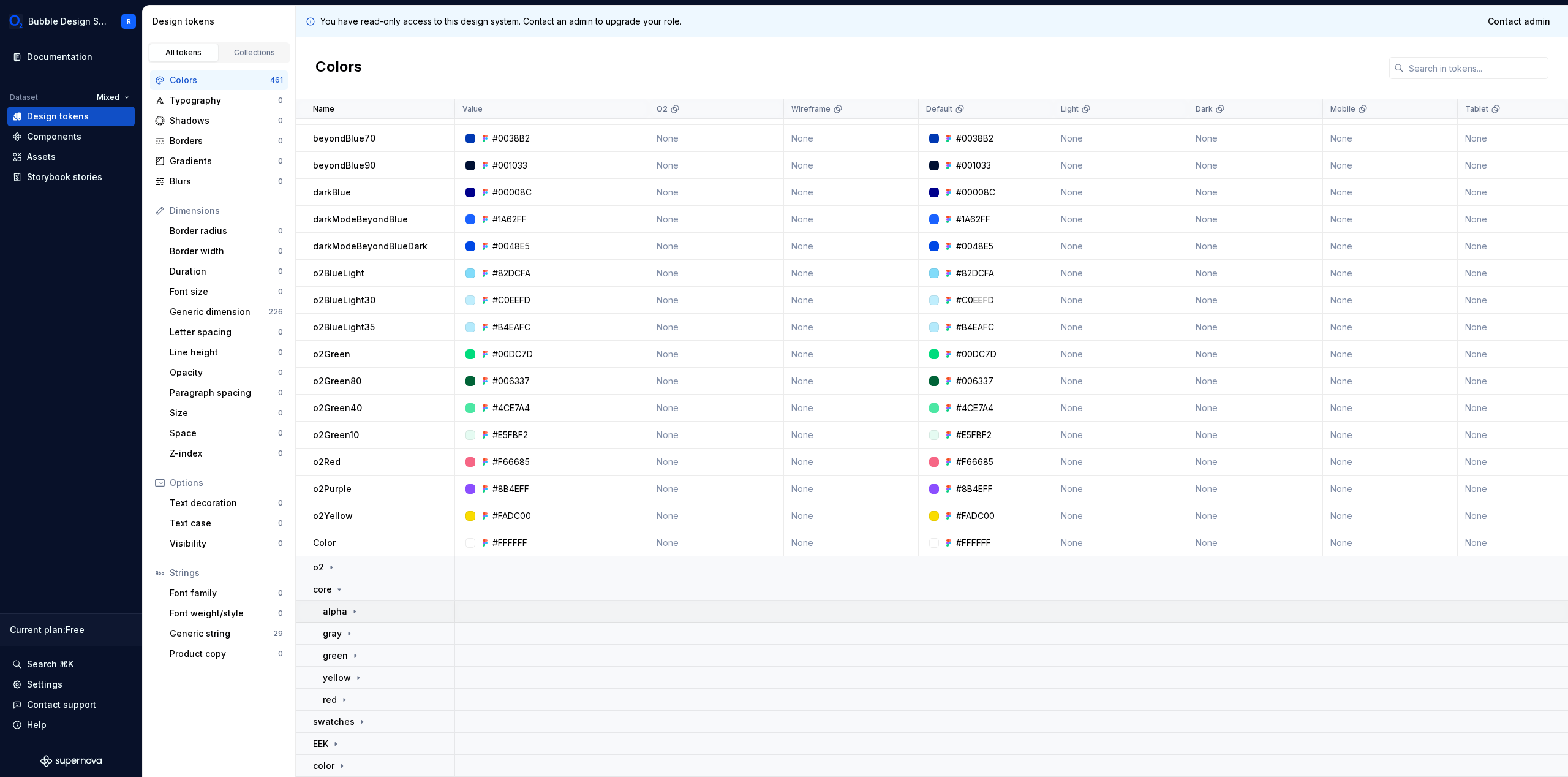
click at [356, 611] on td "alpha" at bounding box center [376, 611] width 160 height 22
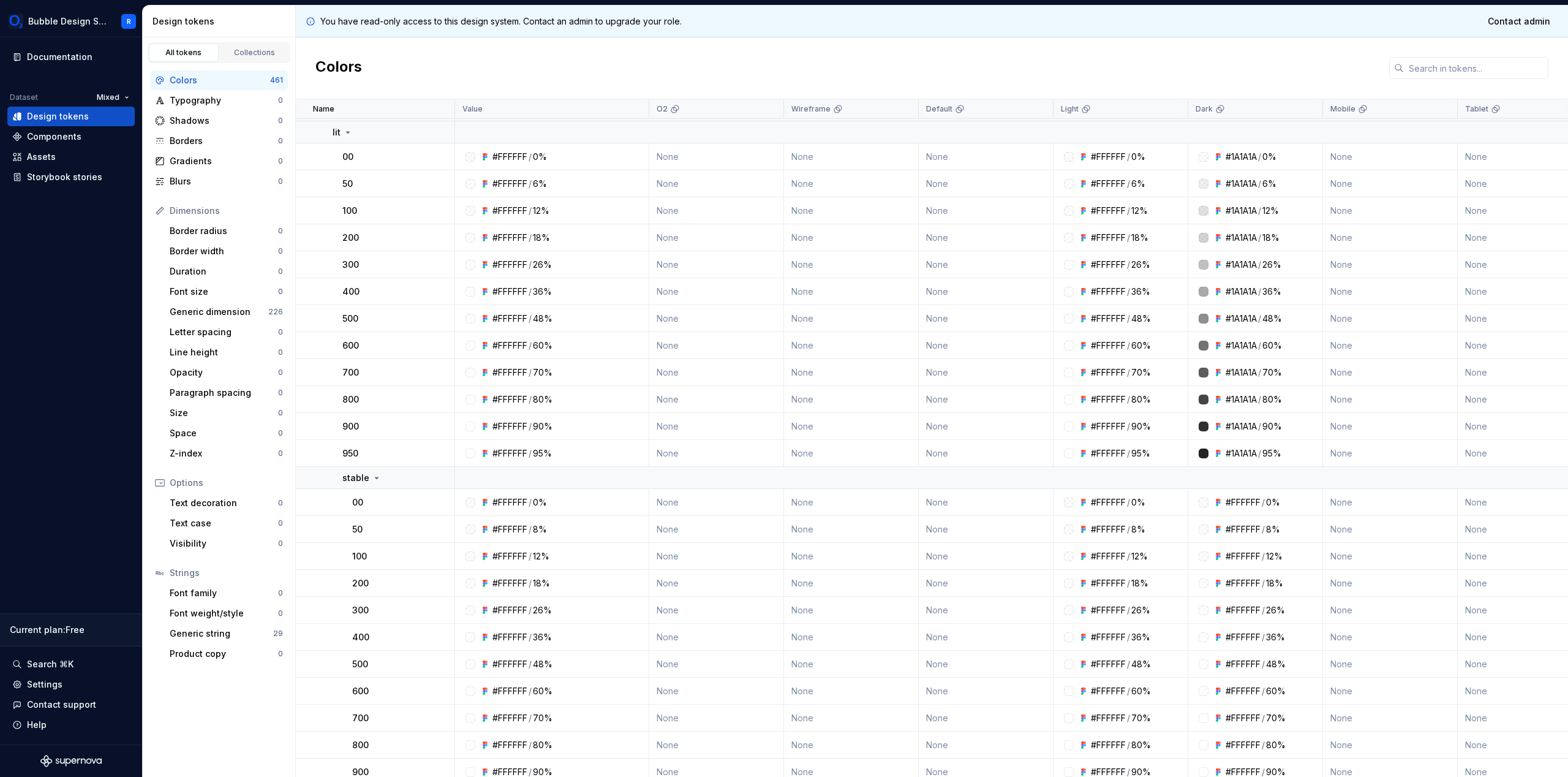
scroll to position [620, 0]
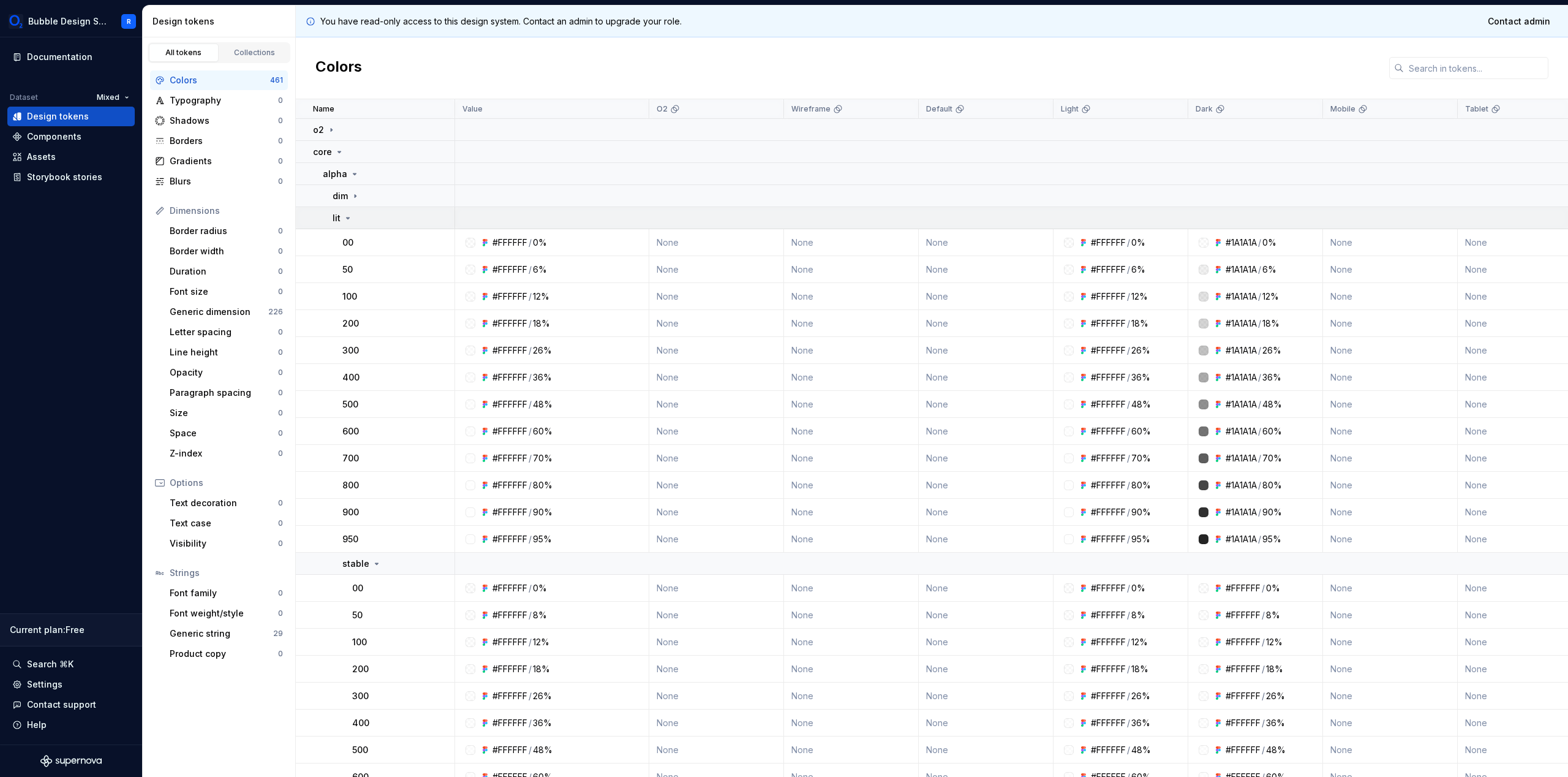
click at [359, 219] on div "lit" at bounding box center [392, 218] width 121 height 12
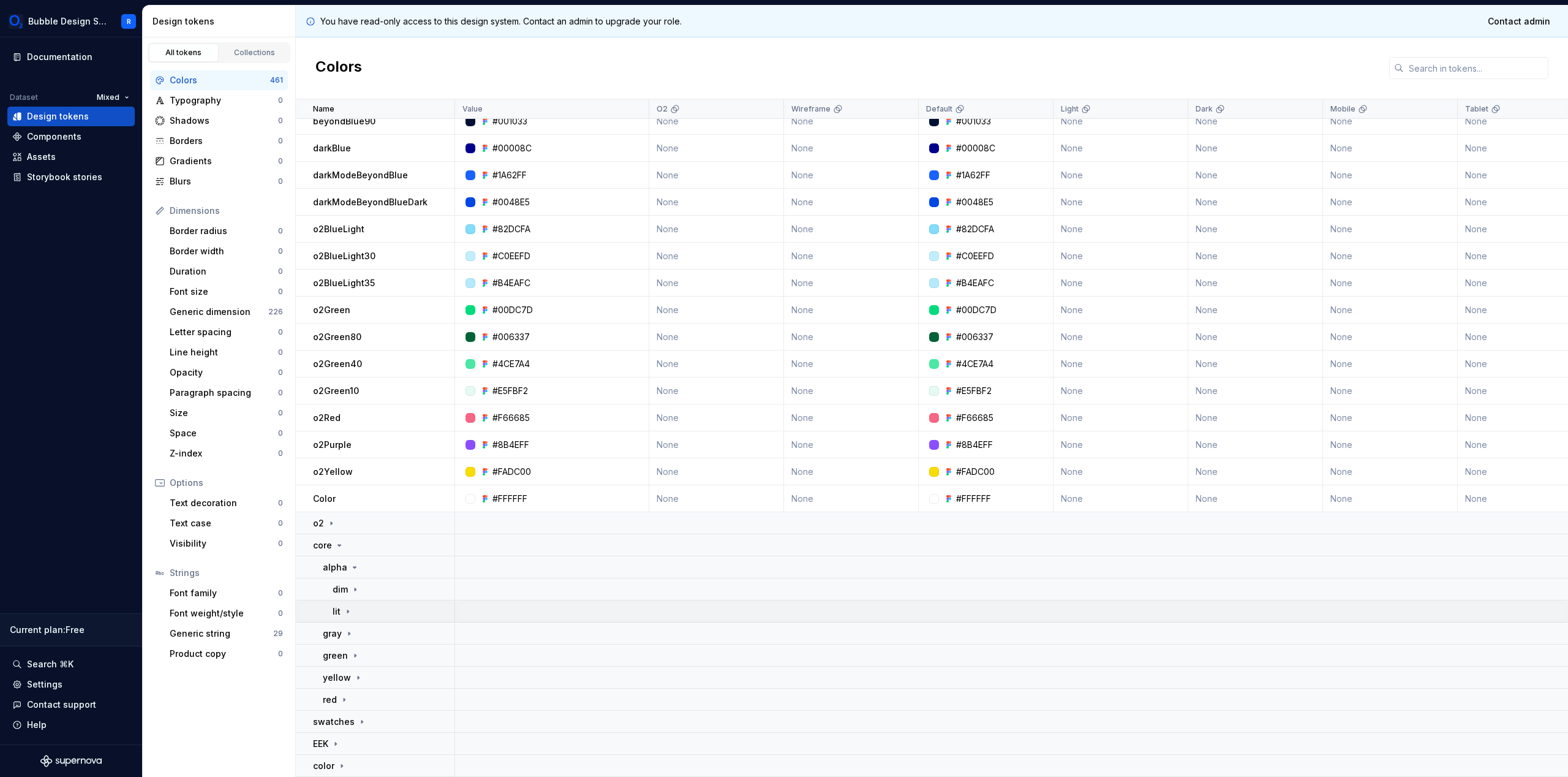
click at [403, 600] on td "lit" at bounding box center [376, 611] width 160 height 22
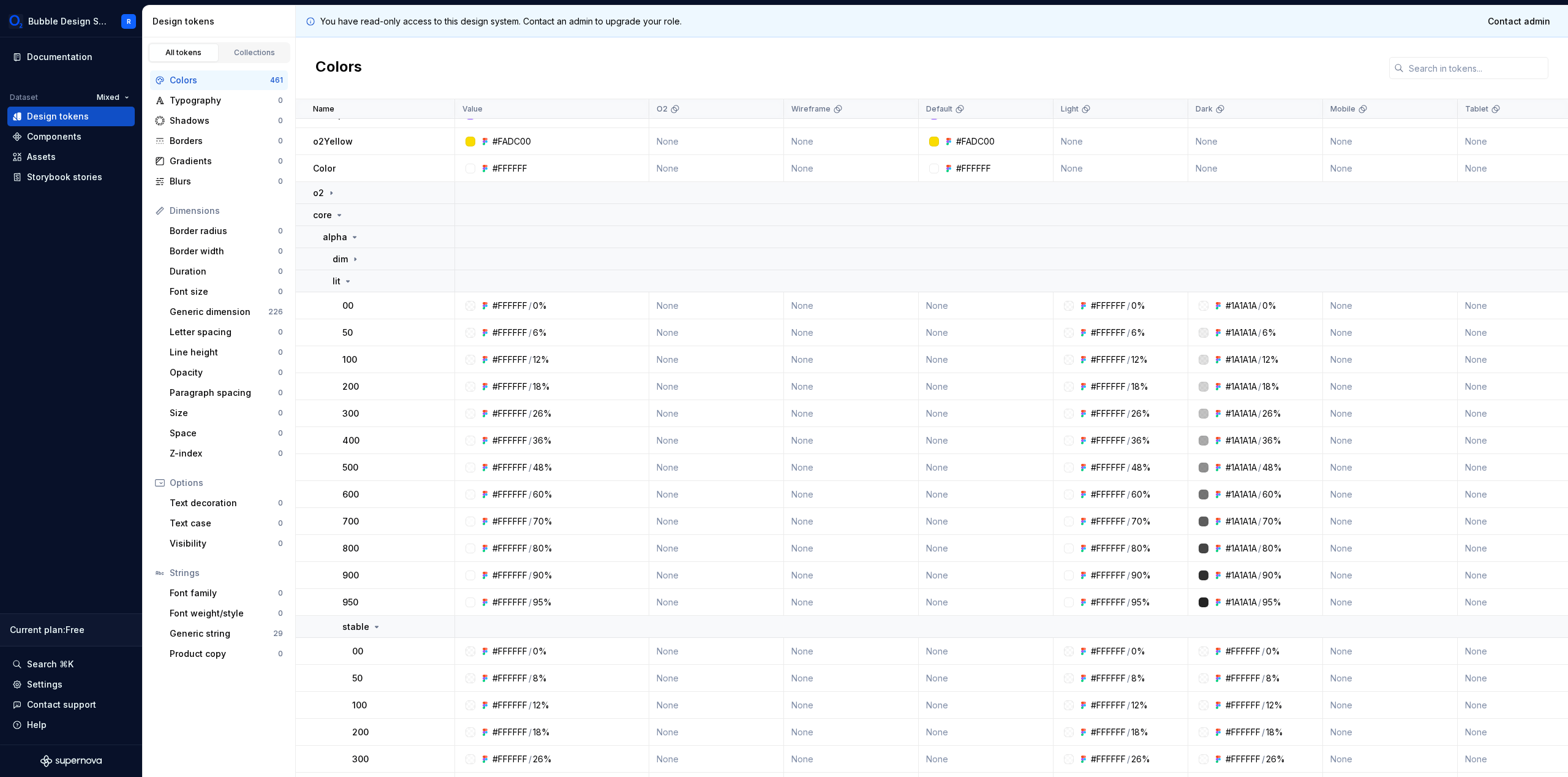
scroll to position [444, 0]
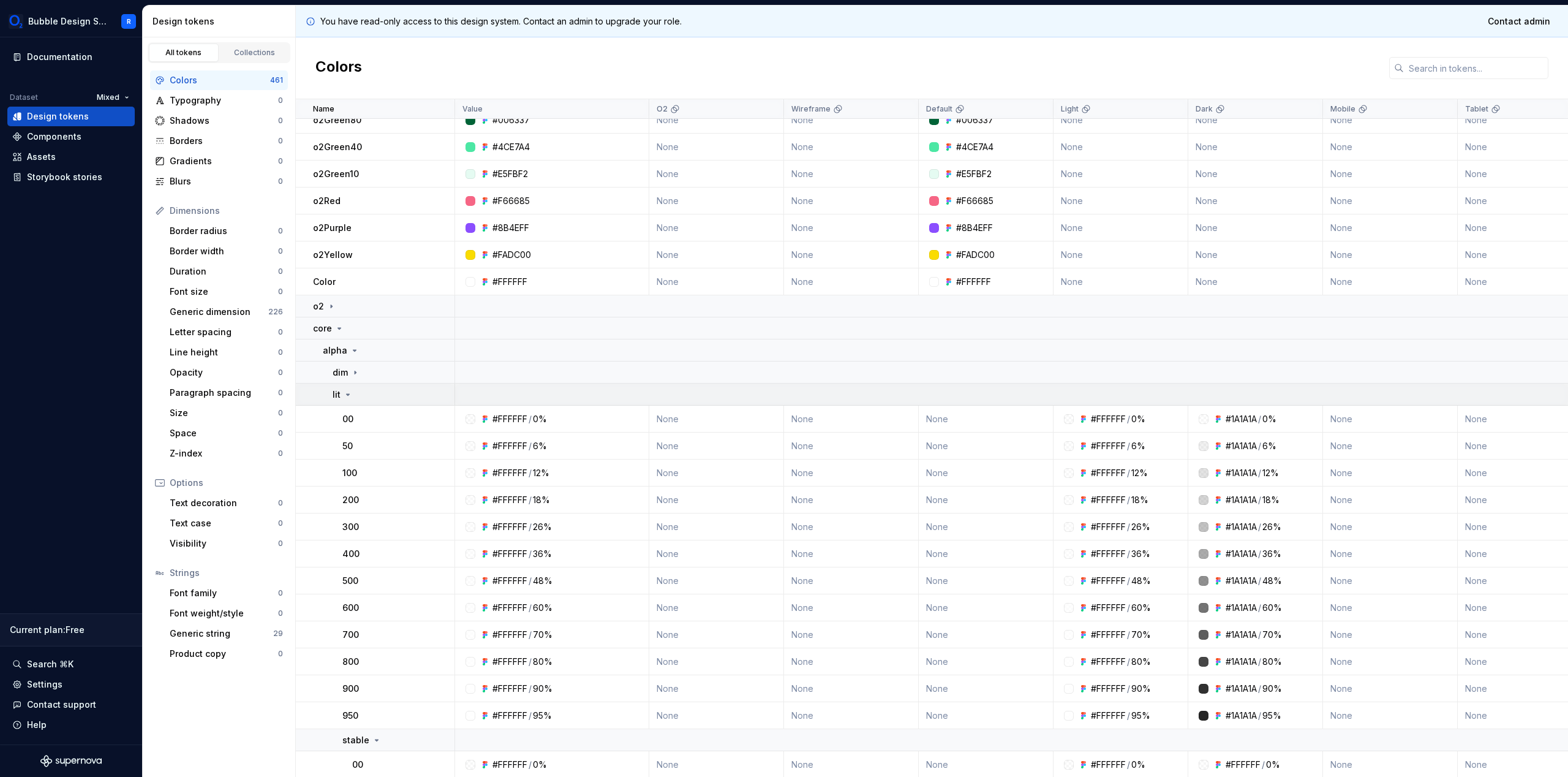
click at [346, 388] on div "lit" at bounding box center [342, 394] width 20 height 12
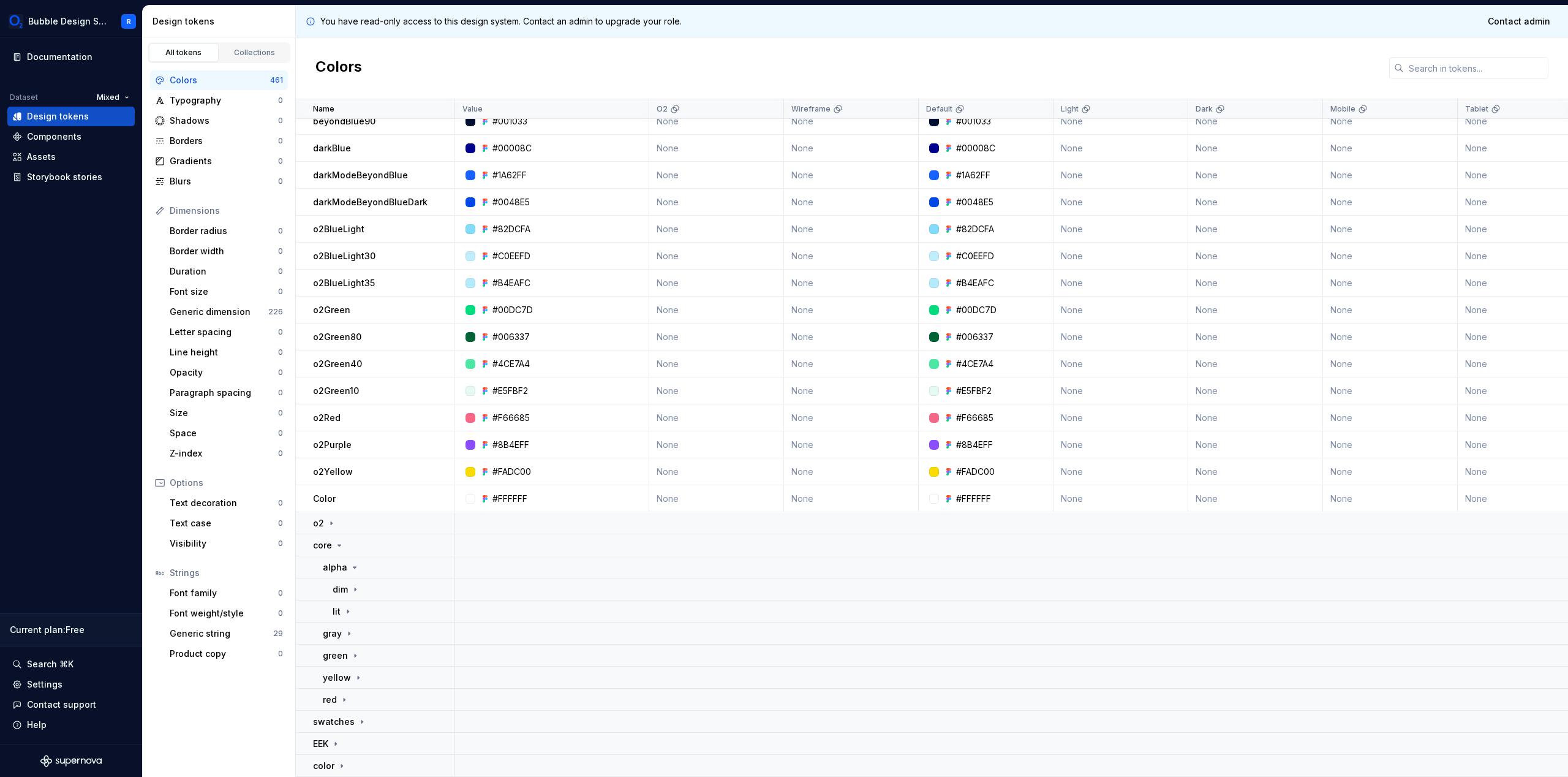
scroll to position [233, 0]
click at [356, 561] on div "alpha" at bounding box center [389, 567] width 131 height 12
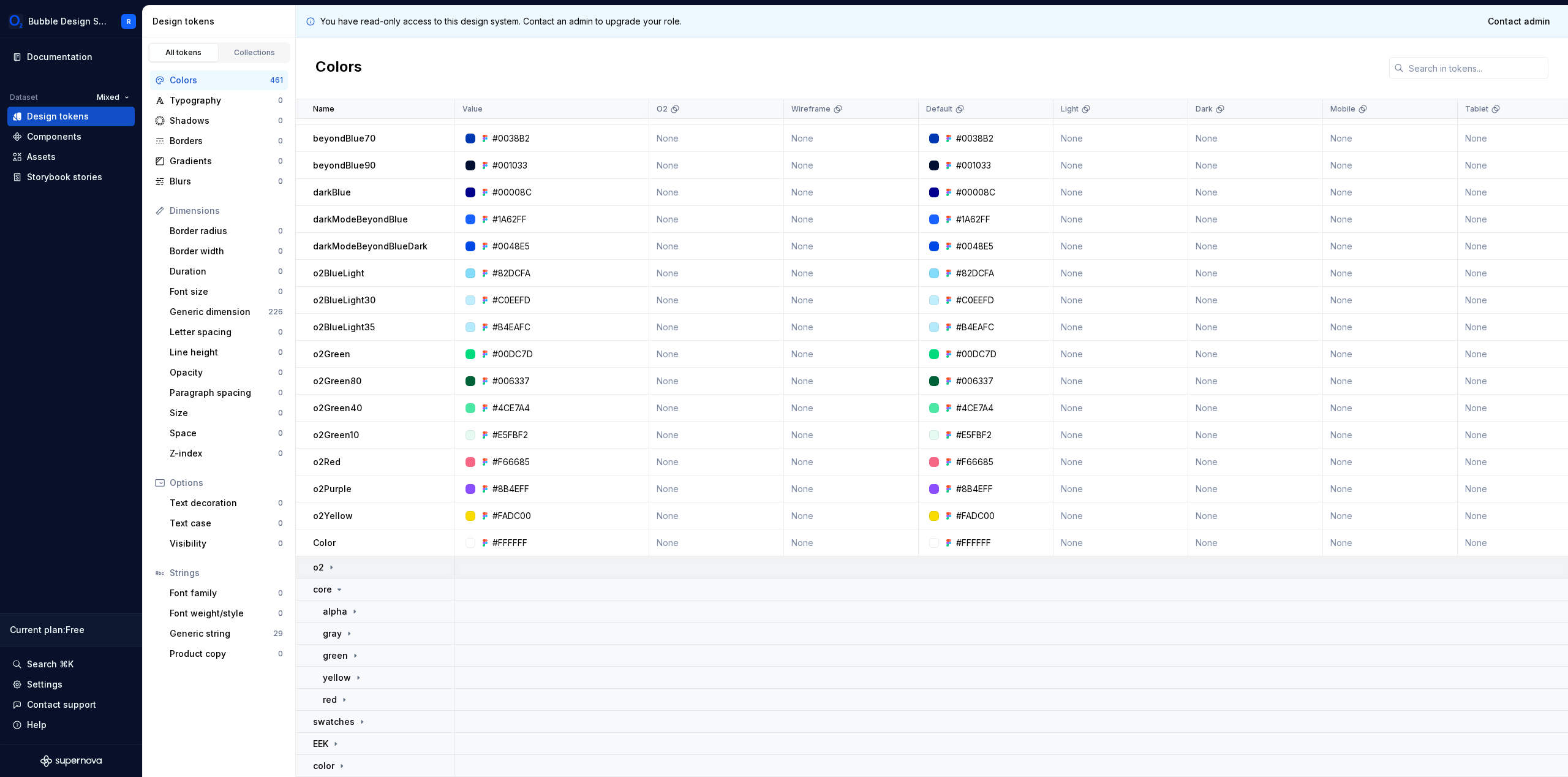
scroll to position [188, 0]
click at [358, 583] on div "core" at bounding box center [383, 589] width 141 height 12
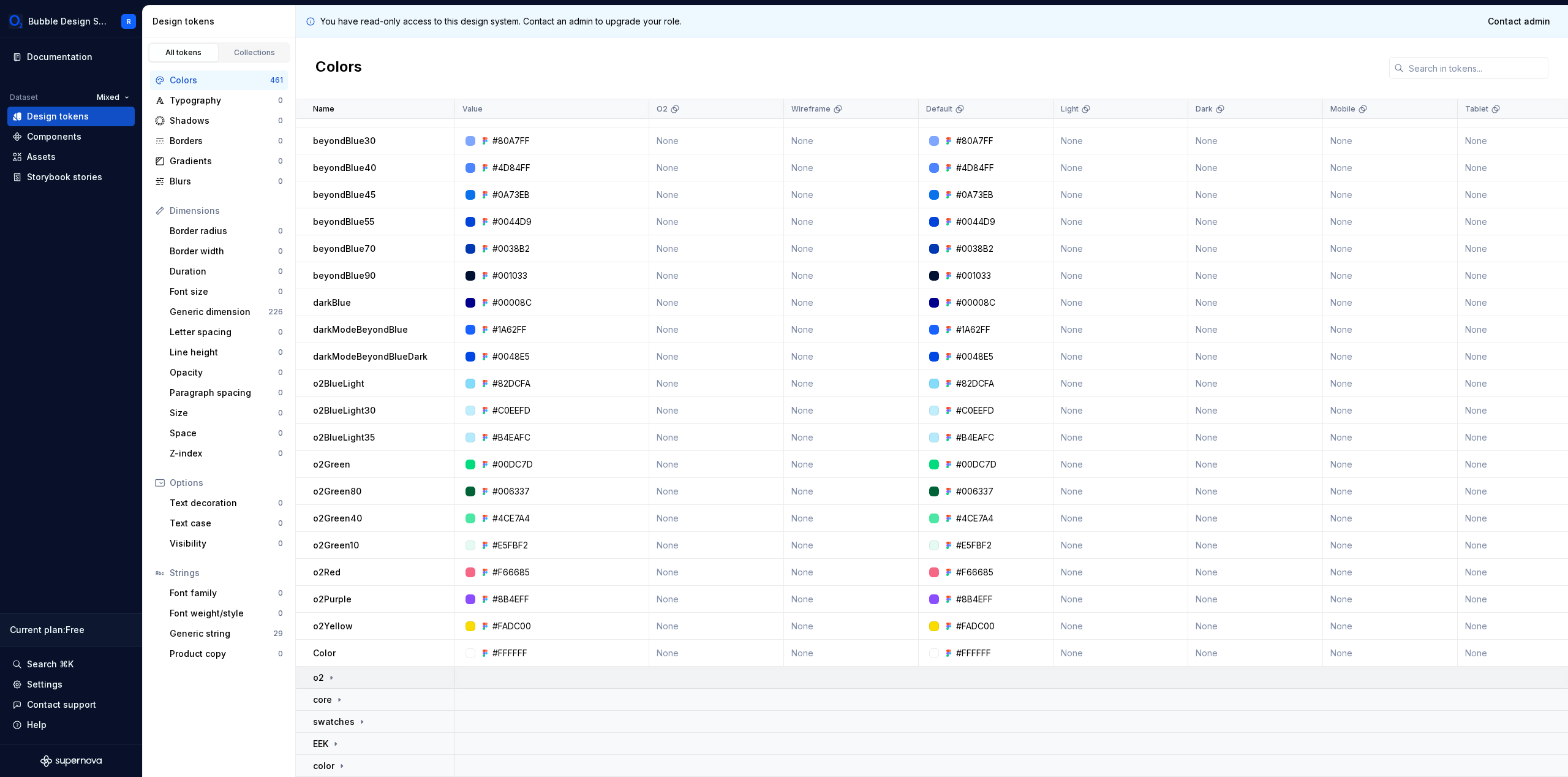
click at [358, 681] on td "o2" at bounding box center [376, 677] width 160 height 22
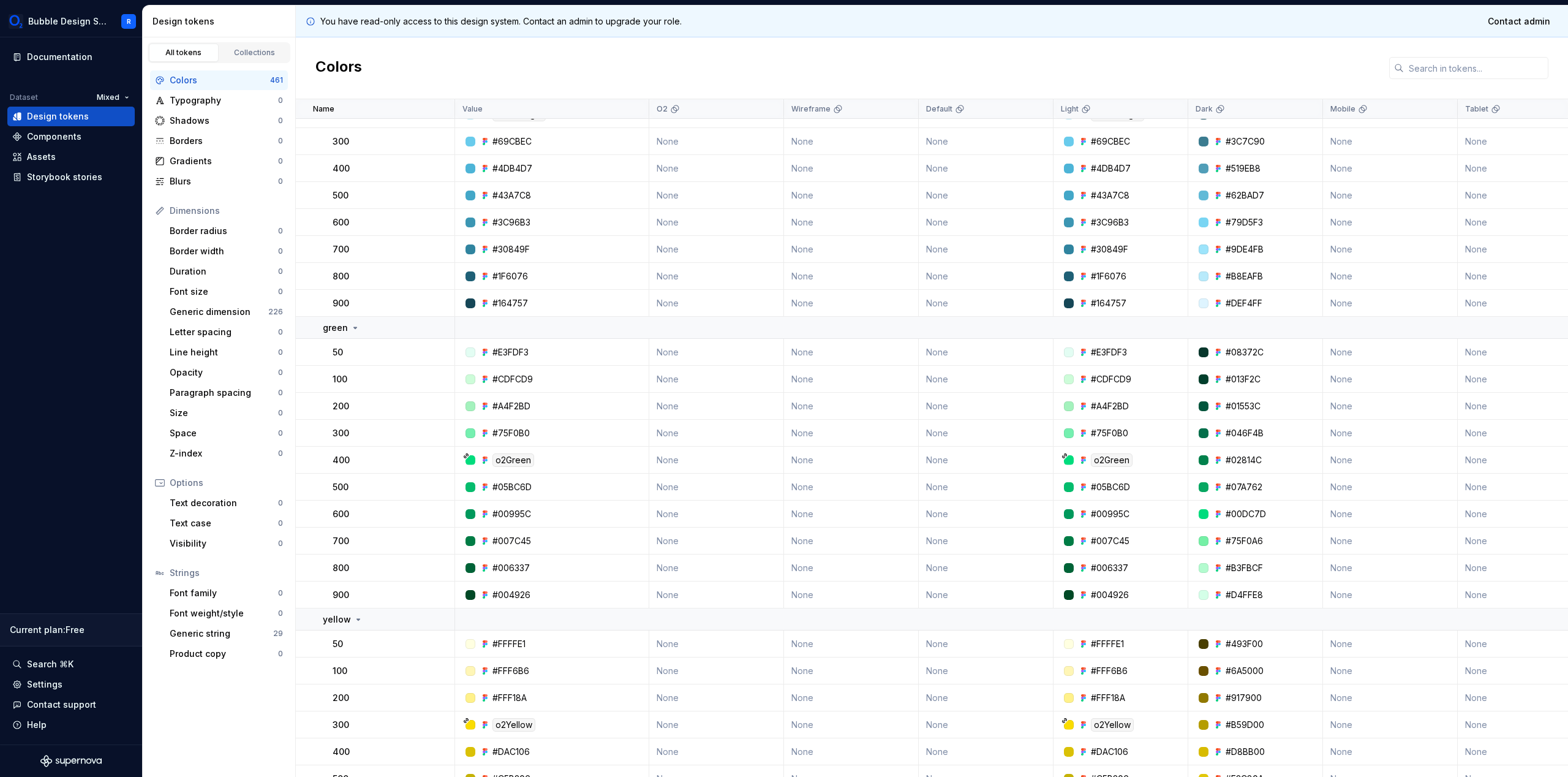
scroll to position [755, 0]
